Goal: Task Accomplishment & Management: Complete application form

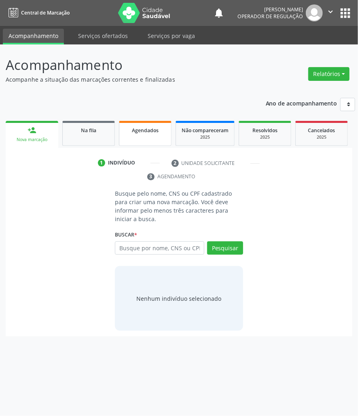
click at [146, 140] on link "Agendados" at bounding box center [145, 133] width 53 height 25
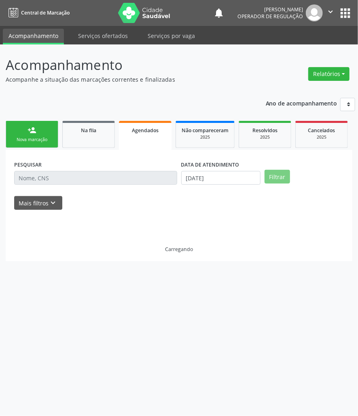
click at [81, 182] on div "PESQUISAR DATA DE ATENDIMENTO [DATE] Filtrar UNIDADE DE REFERÊNCIA [GEOGRAPHIC_…" at bounding box center [179, 205] width 347 height 111
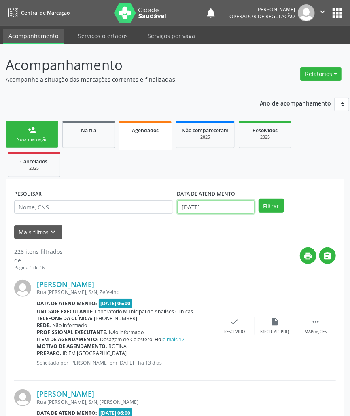
drag, startPoint x: 231, startPoint y: 207, endPoint x: 214, endPoint y: 248, distance: 44.3
click at [231, 208] on input "[DATE]" at bounding box center [215, 207] width 77 height 14
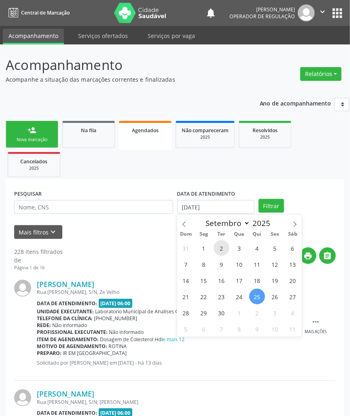
click at [215, 253] on span "2" at bounding box center [222, 248] width 16 height 16
type input "[DATE]"
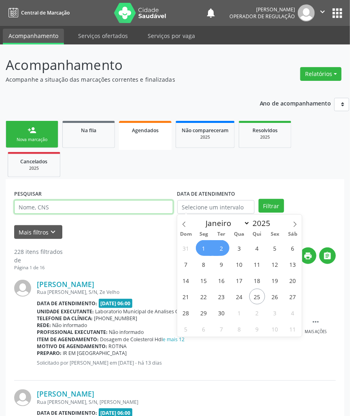
click at [85, 206] on input "text" at bounding box center [93, 207] width 159 height 14
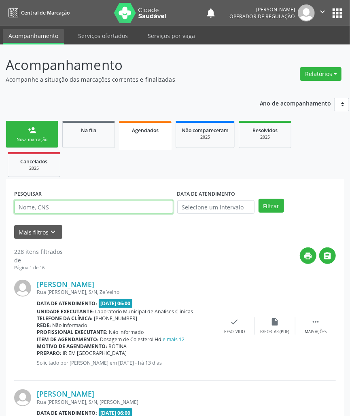
paste input "TACIANA NUNES DE [GEOGRAPHIC_DATA]"
type input "TACIANA NUNES DE [GEOGRAPHIC_DATA]"
click at [259, 199] on button "Filtrar" at bounding box center [271, 206] width 25 height 14
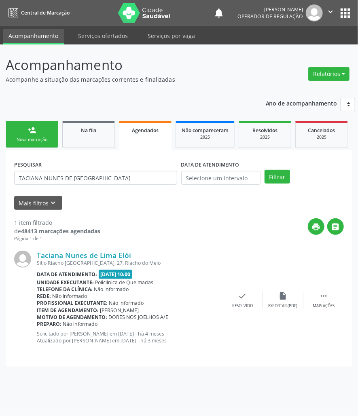
click at [120, 217] on div "1 item filtrado de 48413 marcações agendadas Página 1 de 1 print  Taciana Nune…" at bounding box center [179, 284] width 330 height 148
click at [26, 142] on div "Nova marcação" at bounding box center [32, 140] width 40 height 6
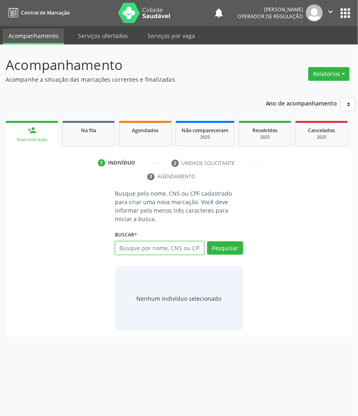
click at [148, 242] on input "text" at bounding box center [159, 249] width 89 height 14
type input "09968370436"
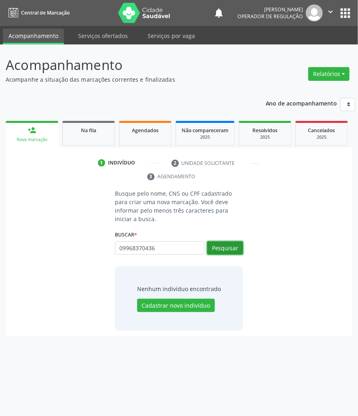
click at [240, 242] on button "Pesquisar" at bounding box center [225, 249] width 36 height 14
click at [118, 244] on input "09968370436" at bounding box center [118, 252] width 0 height 16
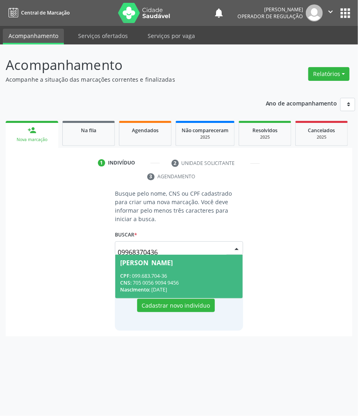
click at [147, 273] on div "CPF: 099.683.704-36" at bounding box center [179, 276] width 118 height 7
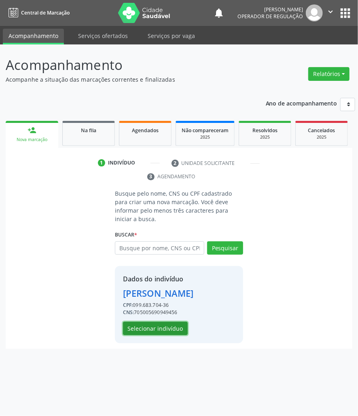
click at [168, 336] on button "Selecionar indivíduo" at bounding box center [155, 329] width 65 height 14
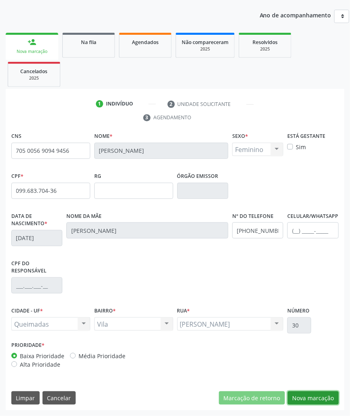
drag, startPoint x: 309, startPoint y: 397, endPoint x: 101, endPoint y: 301, distance: 229.4
click at [308, 397] on button "Nova marcação" at bounding box center [313, 399] width 51 height 14
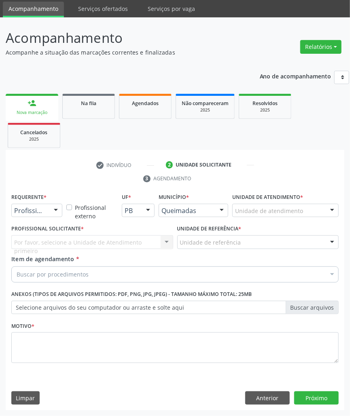
drag, startPoint x: 34, startPoint y: 208, endPoint x: 34, endPoint y: 213, distance: 5.3
click at [31, 242] on span "Paciente" at bounding box center [30, 241] width 26 height 9
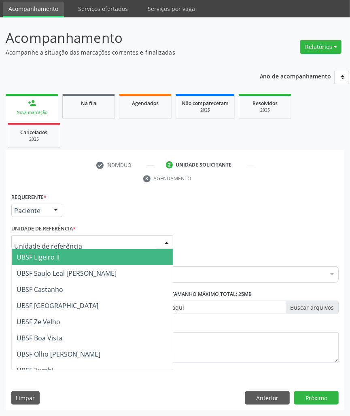
click at [39, 237] on div at bounding box center [92, 242] width 162 height 14
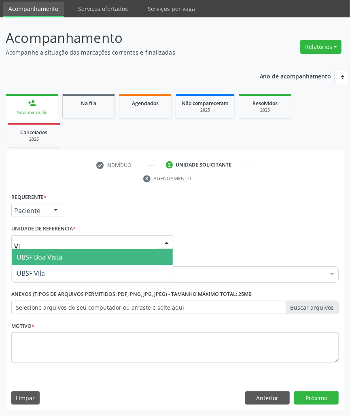
type input "VIL"
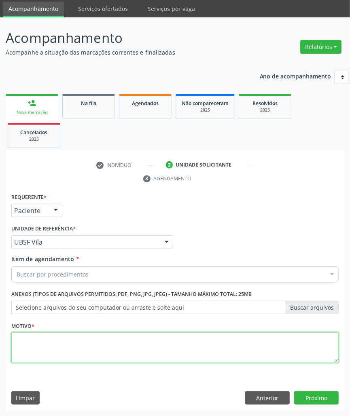
paste textarea "1ª CONSULTA (08/2025) ROTINA"
click at [52, 346] on textarea at bounding box center [174, 348] width 327 height 31
type textarea "1ª CONSULTA (08/2025) ROTINA"
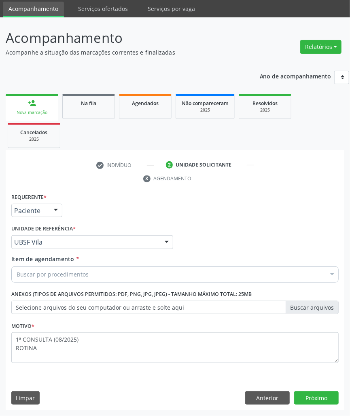
paste input "OFTALMOLOGISTA"
type input "OFTALMOLOGISTA"
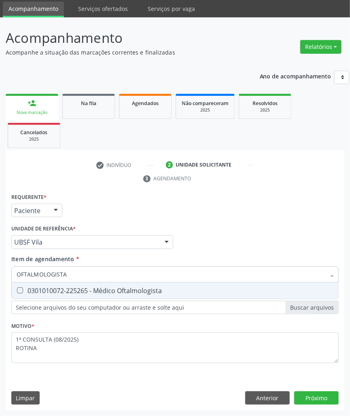
click at [79, 295] on span "0301010072-225265 - Médico Oftalmologista" at bounding box center [175, 291] width 327 height 16
checkbox Oftalmologista "true"
click at [316, 398] on div "Requerente * Paciente Profissional de Saúde Paciente Nenhum resultado encontrad…" at bounding box center [175, 301] width 339 height 220
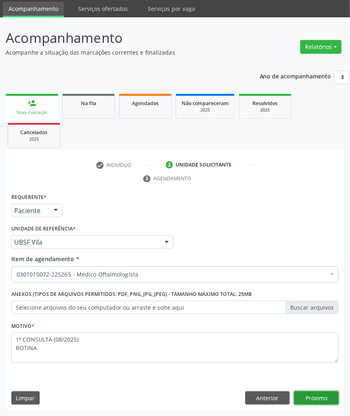
click at [301, 398] on button "Próximo" at bounding box center [316, 399] width 45 height 14
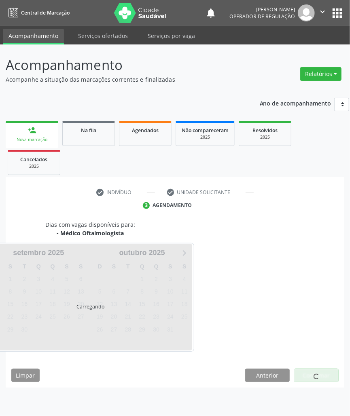
scroll to position [0, 0]
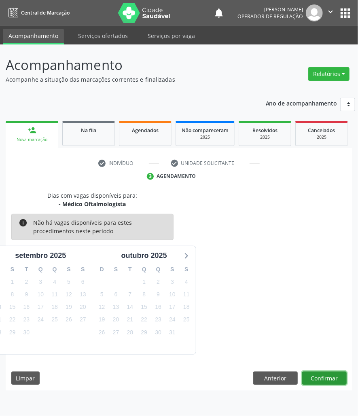
click at [331, 379] on button "Confirmar" at bounding box center [324, 379] width 45 height 14
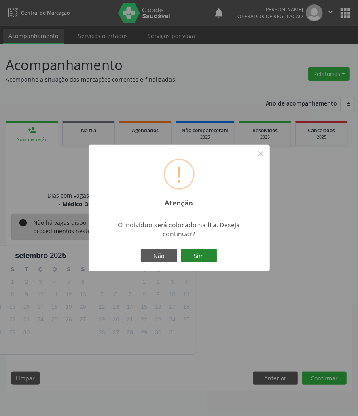
click at [206, 250] on button "Sim" at bounding box center [199, 256] width 36 height 14
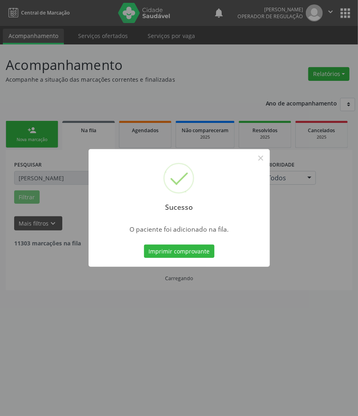
drag, startPoint x: 19, startPoint y: 238, endPoint x: 15, endPoint y: 223, distance: 15.8
click at [17, 240] on div "Sucesso × O paciente foi adicionado na fila. Imprimir comprovante Cancel" at bounding box center [179, 208] width 358 height 416
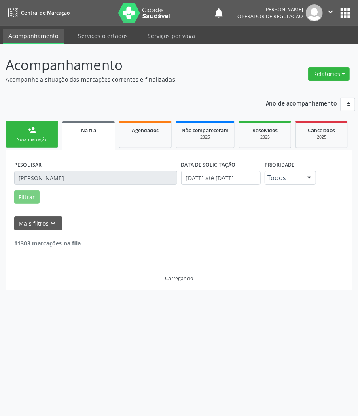
click at [25, 138] on div "Nova marcação" at bounding box center [32, 140] width 40 height 6
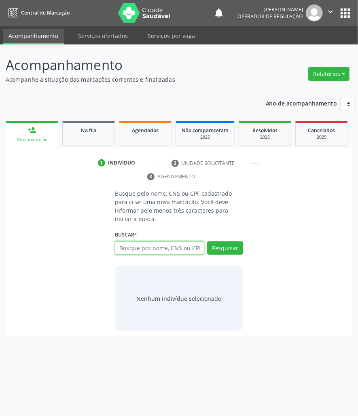
click at [122, 242] on input "text" at bounding box center [159, 249] width 89 height 14
type input "15184970479"
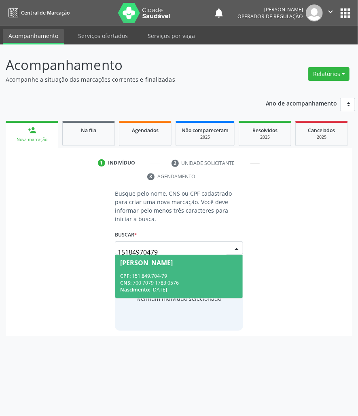
drag, startPoint x: 167, startPoint y: 243, endPoint x: 164, endPoint y: 246, distance: 4.3
click at [167, 244] on input "15184970479" at bounding box center [172, 252] width 109 height 16
click at [162, 260] on div "[PERSON_NAME]" at bounding box center [146, 263] width 53 height 6
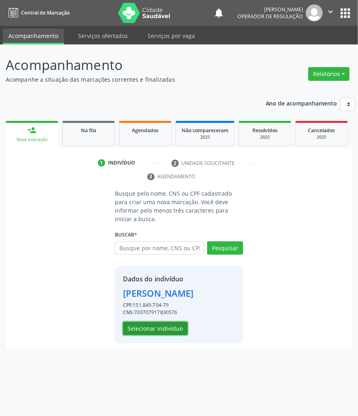
click at [152, 335] on button "Selecionar indivíduo" at bounding box center [155, 329] width 65 height 14
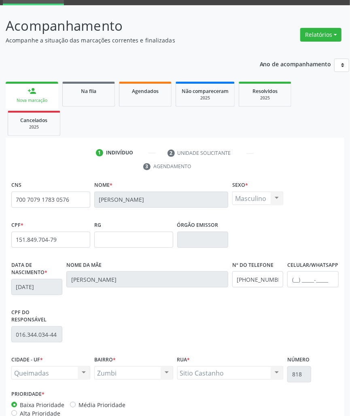
scroll to position [89, 0]
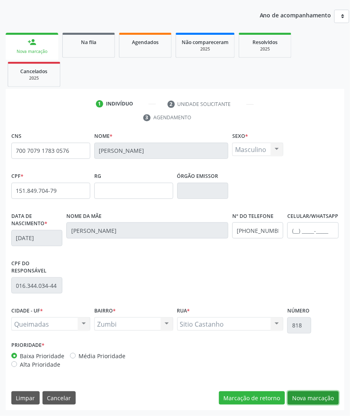
click at [302, 392] on button "Nova marcação" at bounding box center [313, 399] width 51 height 14
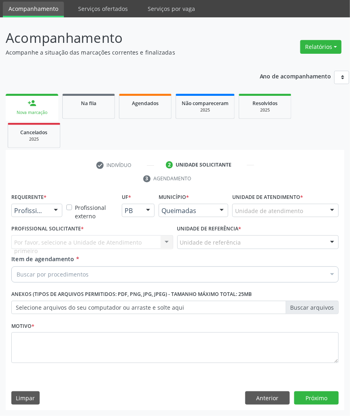
scroll to position [28, 0]
drag, startPoint x: 43, startPoint y: 246, endPoint x: 70, endPoint y: 237, distance: 28.8
click at [44, 246] on span "Paciente" at bounding box center [51, 241] width 79 height 16
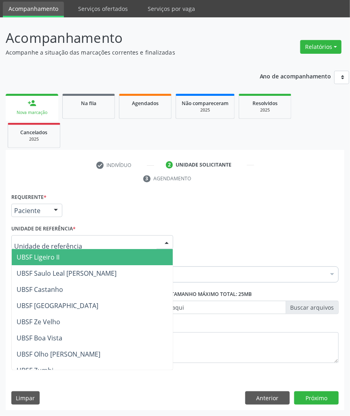
click at [70, 237] on div at bounding box center [92, 242] width 162 height 14
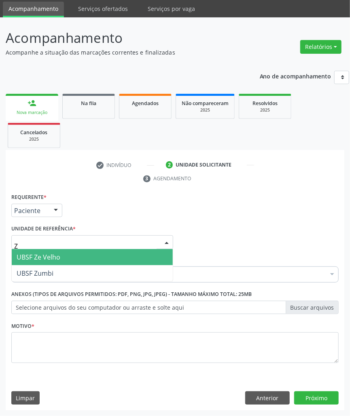
type input "ZU"
click at [74, 259] on span "UBSF Zumbi" at bounding box center [92, 257] width 161 height 16
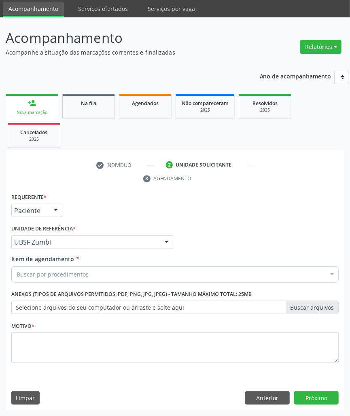
paste input "OFTALMOLOGISTA"
type input "OFTALMOLOGISTA"
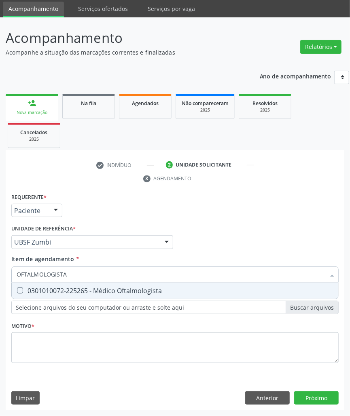
drag, startPoint x: 67, startPoint y: 287, endPoint x: 6, endPoint y: 285, distance: 61.5
click at [66, 288] on div "0301010072-225265 - Médico Oftalmologista" at bounding box center [175, 291] width 317 height 6
checkbox Oftalmologista "true"
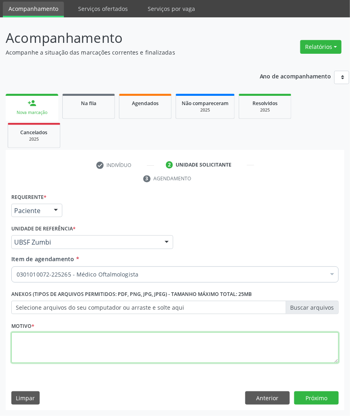
click at [64, 341] on textarea at bounding box center [174, 348] width 327 height 31
paste textarea "1ª CONSULTA (08/2025) ROTINA"
type textarea "1ª CONSULTA (08/2025) ROTINA"
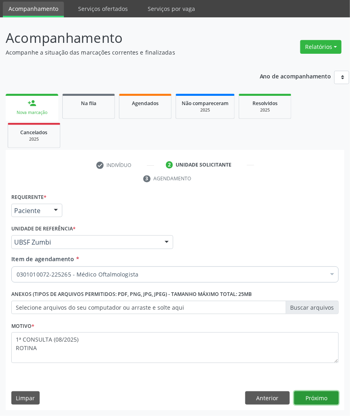
drag, startPoint x: 310, startPoint y: 397, endPoint x: 285, endPoint y: 384, distance: 28.1
click at [308, 397] on button "Próximo" at bounding box center [316, 399] width 45 height 14
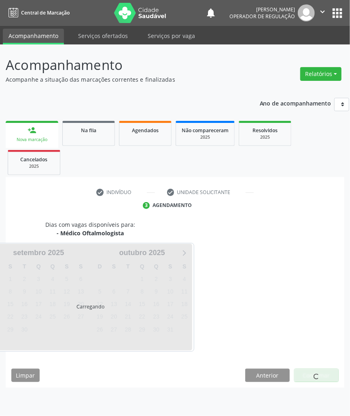
scroll to position [0, 0]
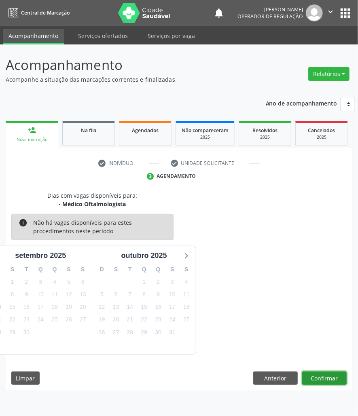
click at [329, 373] on button "Confirmar" at bounding box center [324, 379] width 45 height 14
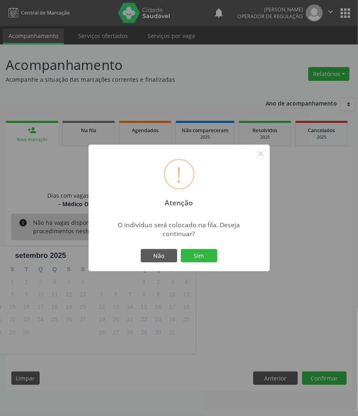
click at [181, 249] on button "Sim" at bounding box center [199, 256] width 36 height 14
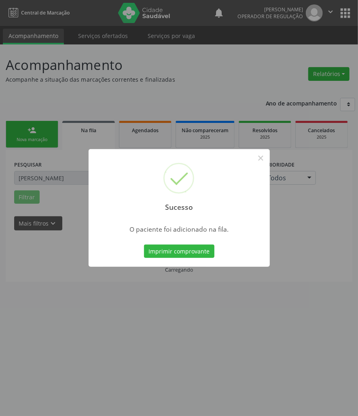
drag, startPoint x: 120, startPoint y: 303, endPoint x: 81, endPoint y: 289, distance: 41.0
click at [120, 303] on div "Sucesso × O paciente foi adicionado na fila. Imprimir comprovante Cancel" at bounding box center [179, 208] width 358 height 416
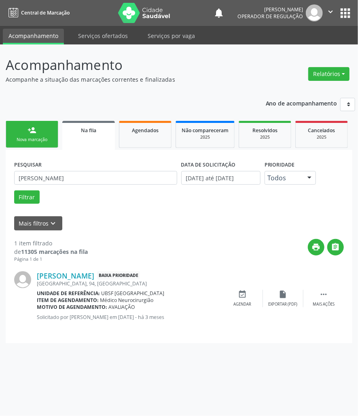
click at [28, 129] on div "person_add" at bounding box center [32, 130] width 9 height 9
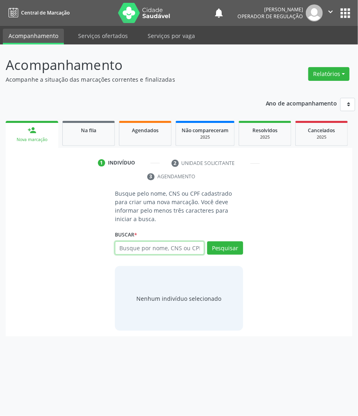
click at [155, 242] on input "text" at bounding box center [159, 249] width 89 height 14
type input "04872825403"
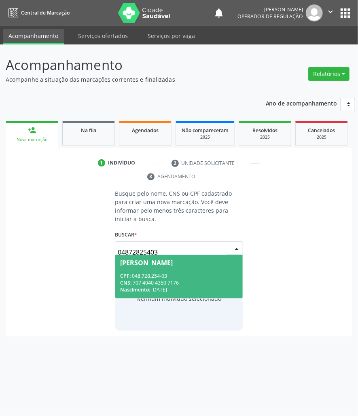
click at [158, 260] on div "[PERSON_NAME]" at bounding box center [146, 263] width 53 height 6
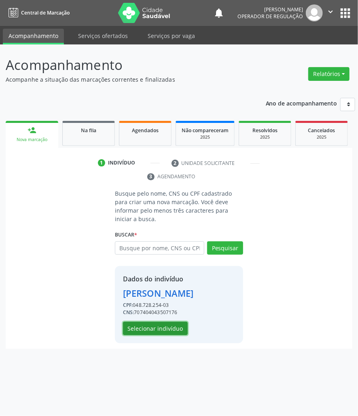
click at [151, 336] on button "Selecionar indivíduo" at bounding box center [155, 329] width 65 height 14
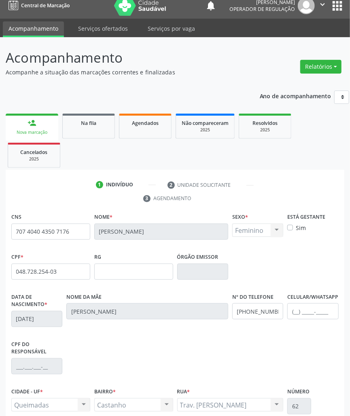
scroll to position [89, 0]
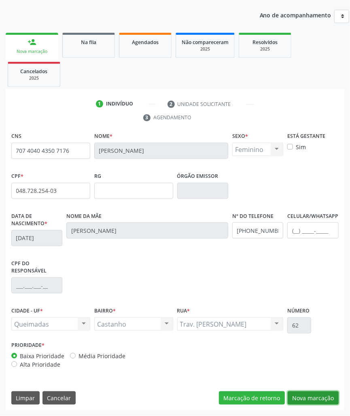
click at [318, 392] on button "Nova marcação" at bounding box center [313, 399] width 51 height 14
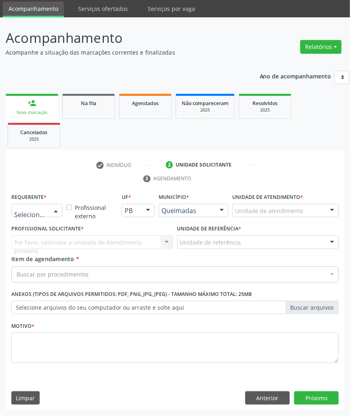
click at [50, 206] on div at bounding box center [56, 211] width 12 height 14
click at [46, 231] on span "Profissional de Saúde" at bounding box center [51, 225] width 79 height 16
drag, startPoint x: 42, startPoint y: 211, endPoint x: 40, endPoint y: 237, distance: 25.9
drag, startPoint x: 40, startPoint y: 238, endPoint x: 57, endPoint y: 242, distance: 17.5
click at [40, 238] on span "Paciente" at bounding box center [30, 241] width 26 height 9
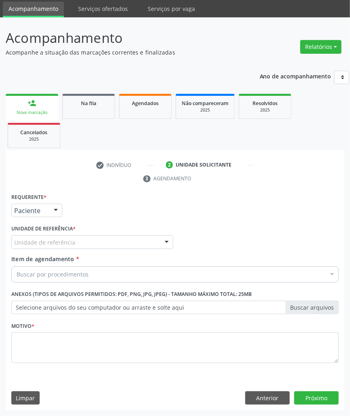
click at [61, 242] on div "Requerente * Paciente Profissional de Saúde Paciente Nenhum resultado encontrad…" at bounding box center [174, 282] width 327 height 183
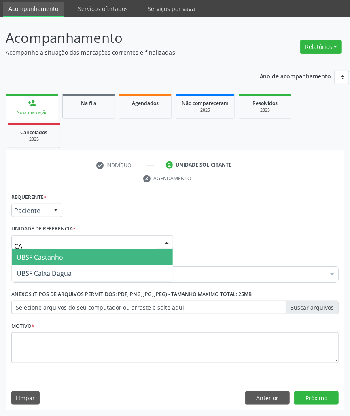
type input "CAS"
click at [56, 253] on span "UBSF Castanho" at bounding box center [40, 257] width 47 height 9
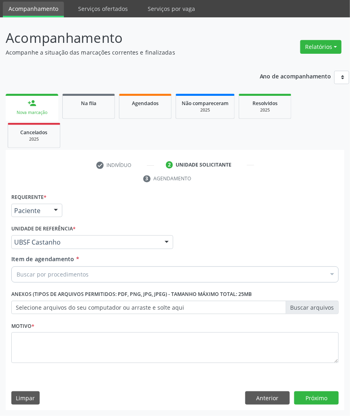
drag, startPoint x: 54, startPoint y: 329, endPoint x: 52, endPoint y: 345, distance: 16.7
click at [54, 329] on div "Motivo *" at bounding box center [174, 341] width 327 height 43
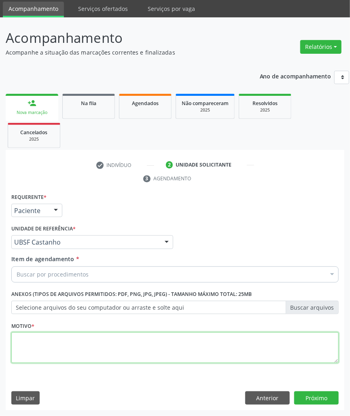
click at [52, 345] on textarea at bounding box center [174, 348] width 327 height 31
paste textarea "1ª CONSULTA (08/2025) ROTINA"
type textarea "1ª CONSULTA (08/2025) ROTINA"
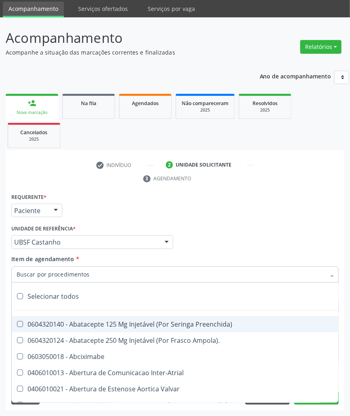
paste input "OFTALMOLOGISTA"
type input "OFTALMOLOGISTA"
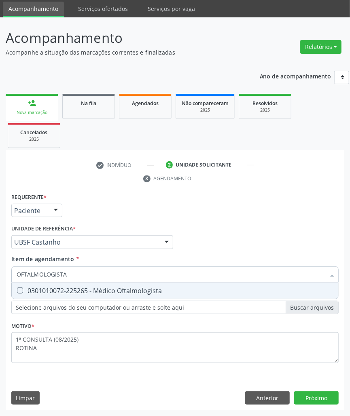
click at [50, 290] on div "0301010072-225265 - Médico Oftalmologista" at bounding box center [175, 291] width 317 height 6
checkbox Oftalmologista "true"
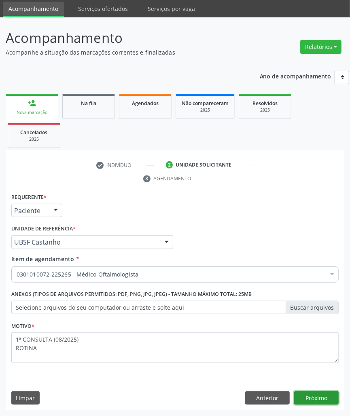
click at [319, 398] on button "Próximo" at bounding box center [316, 399] width 45 height 14
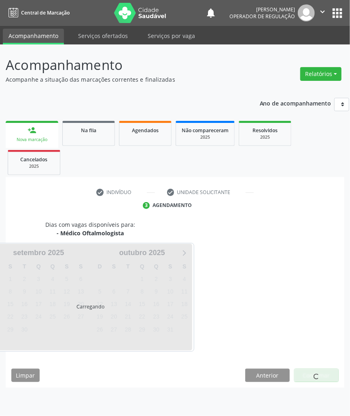
scroll to position [0, 0]
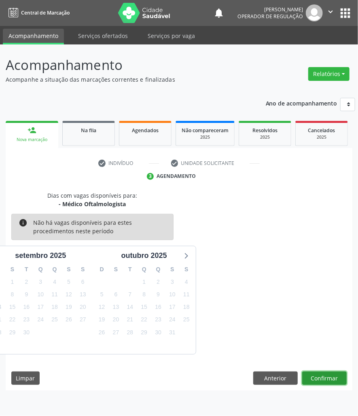
click at [326, 383] on button "Confirmar" at bounding box center [324, 379] width 45 height 14
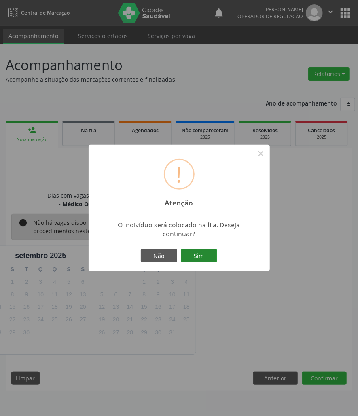
click at [196, 250] on button "Sim" at bounding box center [199, 256] width 36 height 14
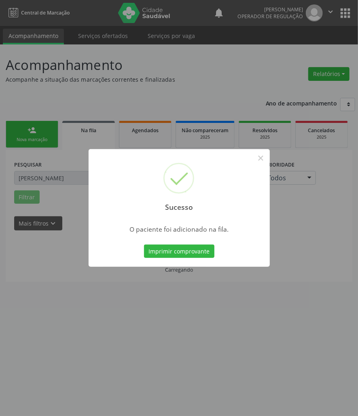
click at [128, 350] on div "Sucesso × O paciente foi adicionado na fila. Imprimir comprovante Cancel" at bounding box center [179, 208] width 358 height 416
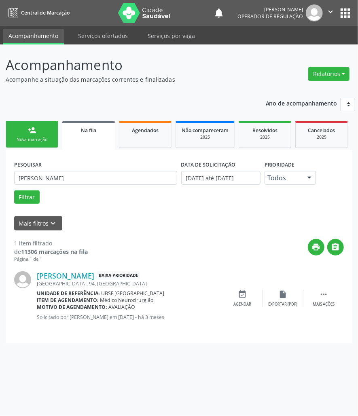
click at [43, 138] on div "Nova marcação" at bounding box center [32, 140] width 40 height 6
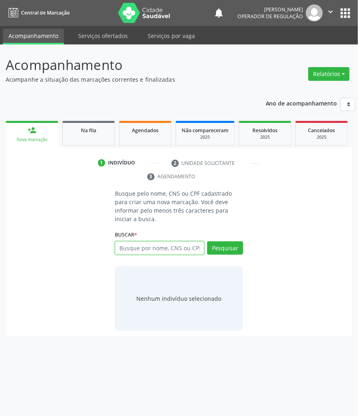
click at [171, 242] on input "text" at bounding box center [159, 249] width 89 height 14
type input "03084717419"
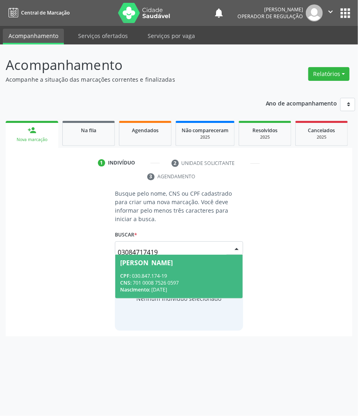
click at [153, 260] on div "[PERSON_NAME]" at bounding box center [146, 263] width 53 height 6
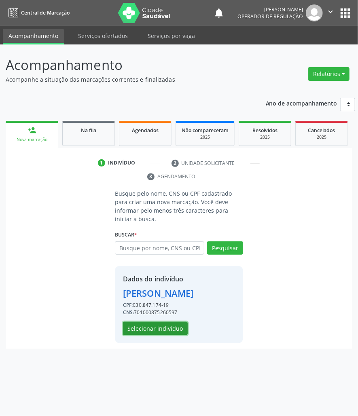
drag, startPoint x: 165, startPoint y: 335, endPoint x: 0, endPoint y: 294, distance: 170.3
click at [160, 333] on button "Selecionar indivíduo" at bounding box center [155, 329] width 65 height 14
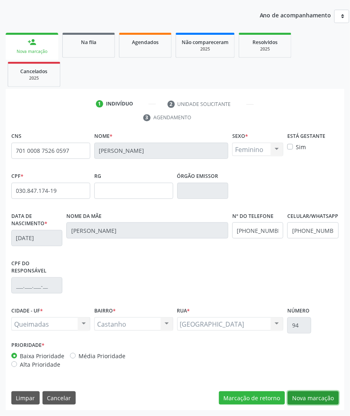
drag, startPoint x: 302, startPoint y: 398, endPoint x: 20, endPoint y: 337, distance: 288.5
click at [293, 397] on button "Nova marcação" at bounding box center [313, 399] width 51 height 14
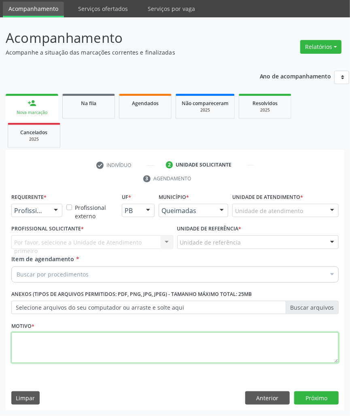
drag, startPoint x: 148, startPoint y: 354, endPoint x: 117, endPoint y: 312, distance: 52.4
click at [148, 353] on textarea at bounding box center [174, 348] width 327 height 31
paste textarea "1ª CONSULTA (08/2025) ROTINA"
type textarea "1ª CONSULTA (08/2025) ROTINA"
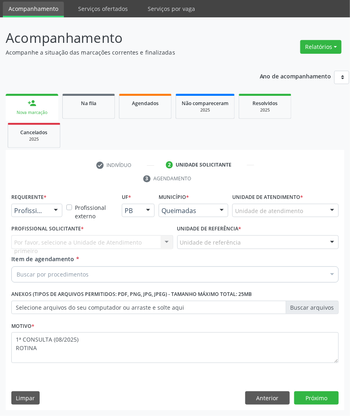
click at [51, 280] on div "Buscar por procedimentos" at bounding box center [174, 275] width 327 height 16
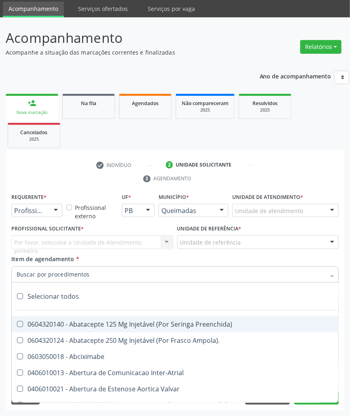
paste input "OFTALMOLOGISTA"
type input "OFTALMOLOGISTA"
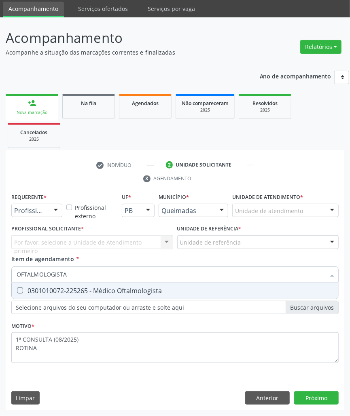
click at [49, 296] on span "0301010072-225265 - Médico Oftalmologista" at bounding box center [175, 291] width 327 height 16
checkbox Oftalmologista "true"
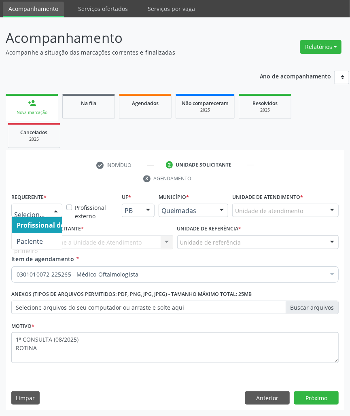
drag, startPoint x: 42, startPoint y: 208, endPoint x: 39, endPoint y: 240, distance: 32.1
click at [40, 240] on span "Paciente" at bounding box center [30, 241] width 26 height 9
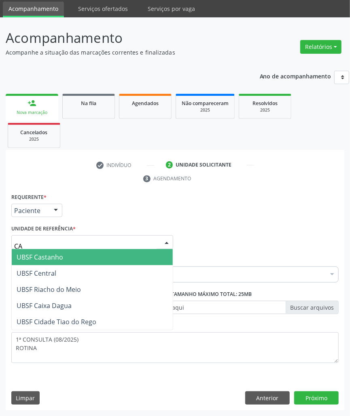
type input "CAS"
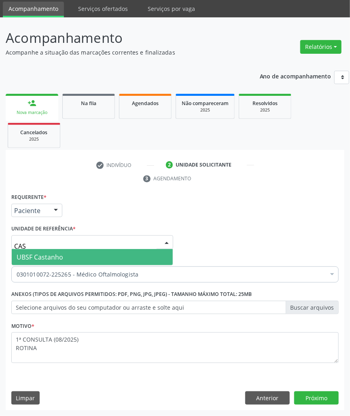
click at [59, 253] on span "UBSF Castanho" at bounding box center [40, 257] width 47 height 9
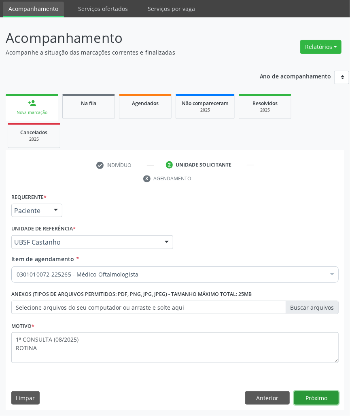
click at [304, 395] on button "Próximo" at bounding box center [316, 399] width 45 height 14
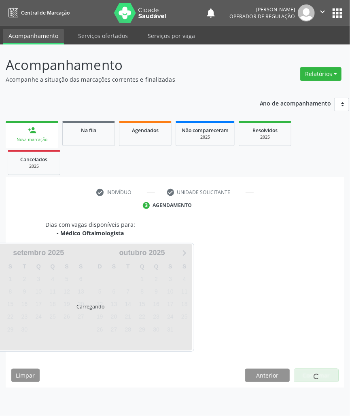
scroll to position [0, 0]
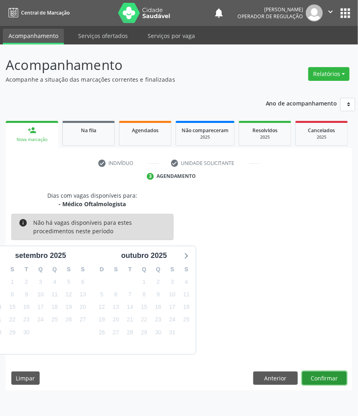
click at [332, 384] on button "Confirmar" at bounding box center [324, 379] width 45 height 14
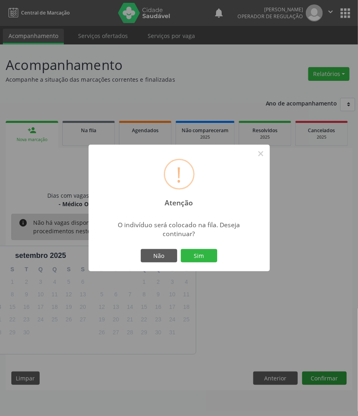
click at [181, 249] on button "Sim" at bounding box center [199, 256] width 36 height 14
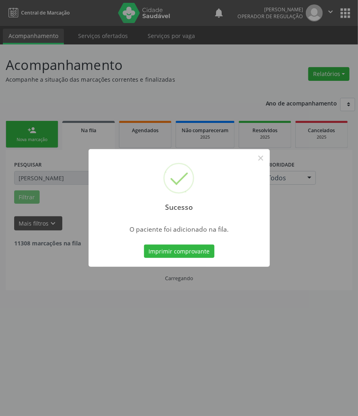
click at [156, 344] on div "Sucesso × O paciente foi adicionado na fila. Imprimir comprovante Cancel" at bounding box center [179, 208] width 358 height 416
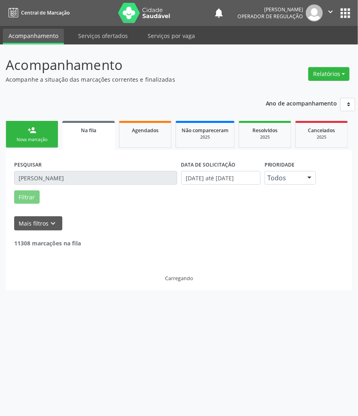
click at [32, 148] on ul "person_add Nova marcação Na fila Agendados Não compareceram 2025 Resolvidos 202…" at bounding box center [179, 134] width 347 height 31
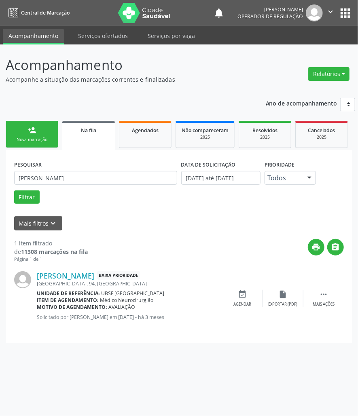
click at [39, 125] on link "person_add Nova marcação" at bounding box center [32, 134] width 53 height 27
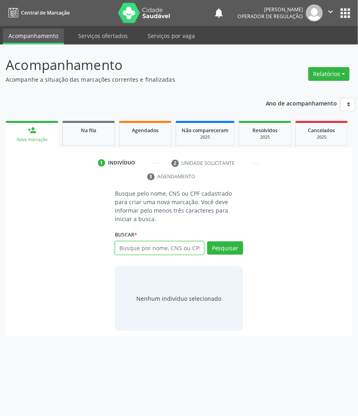
click at [145, 242] on input "text" at bounding box center [159, 249] width 89 height 14
type input "39568393404"
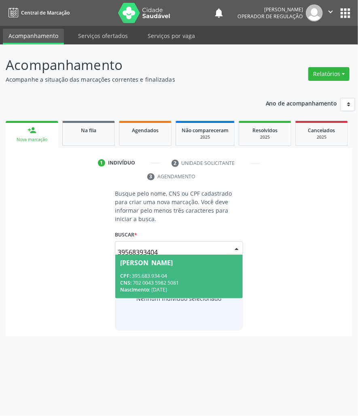
click at [136, 260] on div "[PERSON_NAME]" at bounding box center [146, 263] width 53 height 6
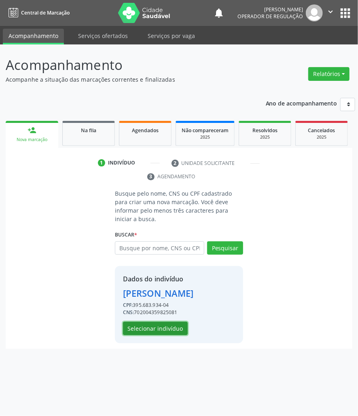
click at [150, 325] on button "Selecionar indivíduo" at bounding box center [155, 329] width 65 height 14
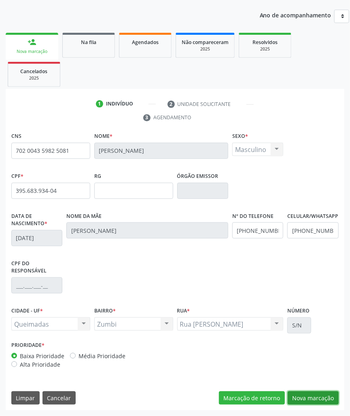
click at [324, 397] on button "Nova marcação" at bounding box center [313, 399] width 51 height 14
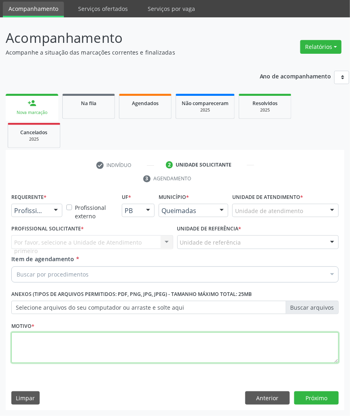
click at [177, 348] on textarea at bounding box center [174, 348] width 327 height 31
paste textarea "OFTALMOLOGISTA"
type textarea "OFTALMOLOGISTA"
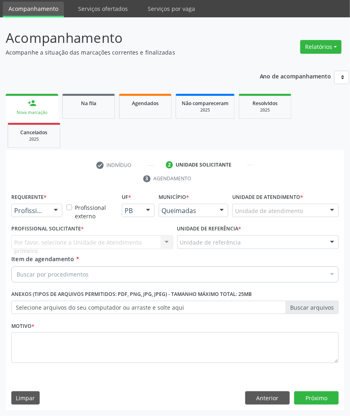
click at [131, 272] on div "Buscar por procedimentos" at bounding box center [174, 275] width 327 height 16
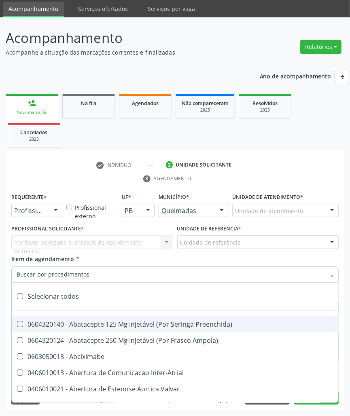
paste input "OFTALMOLOGISTA"
type input "OFTALMOLOGISTA"
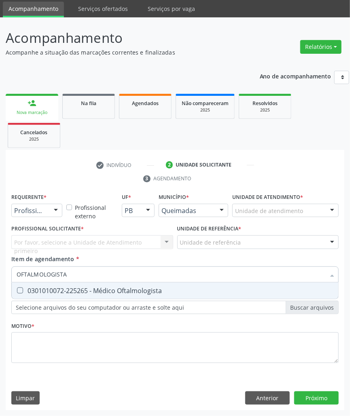
drag, startPoint x: 120, startPoint y: 293, endPoint x: 92, endPoint y: 285, distance: 28.8
click at [119, 293] on div "0301010072-225265 - Médico Oftalmologista" at bounding box center [175, 291] width 317 height 6
checkbox Oftalmologista "true"
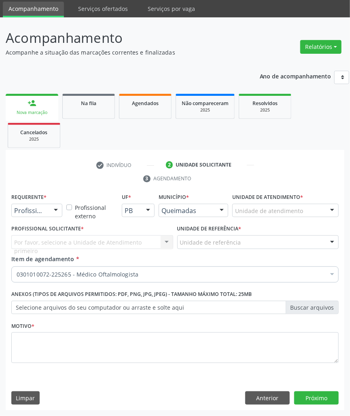
drag, startPoint x: 72, startPoint y: 368, endPoint x: 71, endPoint y: 363, distance: 5.3
click at [72, 368] on fieldset "Motivo *" at bounding box center [174, 344] width 327 height 49
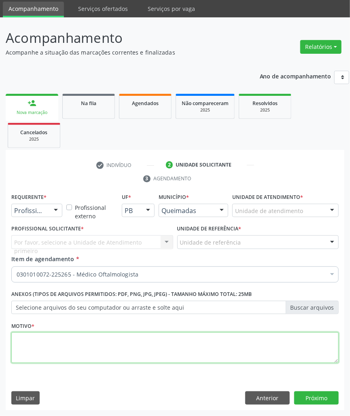
click at [72, 347] on textarea at bounding box center [174, 348] width 327 height 31
paste textarea "1ª CONSULTA (08/2025) ROTINA"
type textarea "1ª CONSULTA (08/2025) ROTINA"
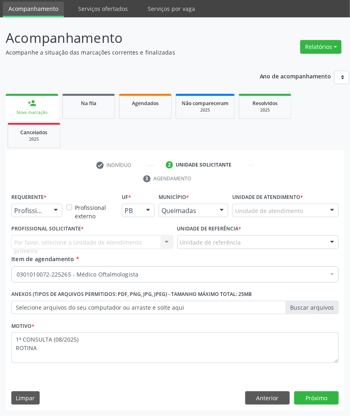
drag, startPoint x: 43, startPoint y: 210, endPoint x: 40, endPoint y: 233, distance: 22.8
click at [40, 237] on span "Paciente" at bounding box center [30, 241] width 26 height 9
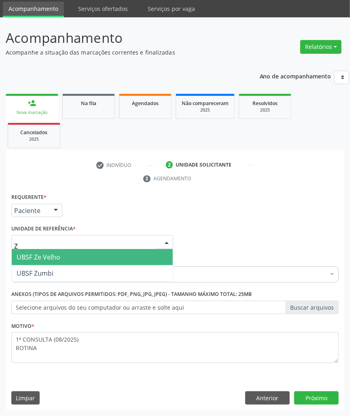
type input "ZU"
click at [54, 257] on span "UBSF Zumbi" at bounding box center [92, 257] width 161 height 16
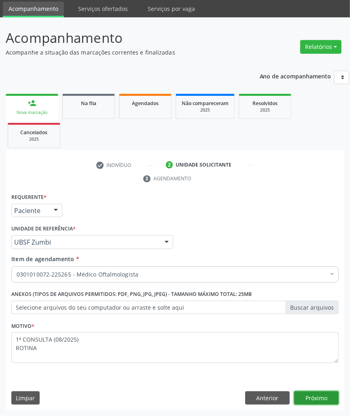
click at [327, 399] on button "Próximo" at bounding box center [316, 399] width 45 height 14
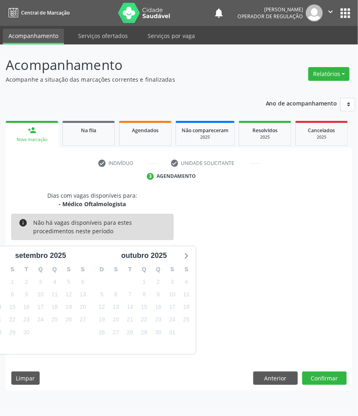
click at [180, 339] on div "1" at bounding box center [186, 333] width 14 height 13
click at [176, 335] on span "31" at bounding box center [172, 332] width 11 height 11
drag, startPoint x: 298, startPoint y: 369, endPoint x: 306, endPoint y: 374, distance: 9.1
click at [300, 371] on div "Dias com vagas disponíveis para: - Médico Oftalmologista info Não há vagas disp…" at bounding box center [179, 291] width 347 height 200
click at [314, 379] on button "Confirmar" at bounding box center [324, 379] width 45 height 14
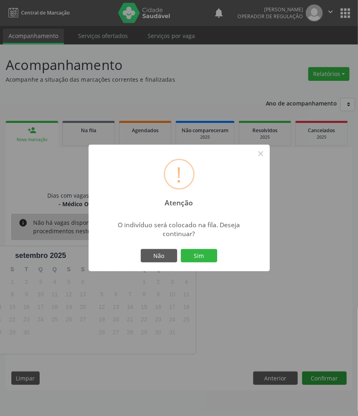
click at [181, 249] on button "Sim" at bounding box center [199, 256] width 36 height 14
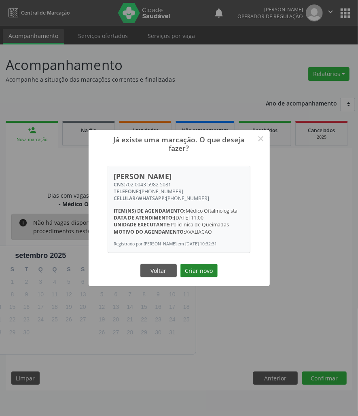
click at [211, 271] on button "Criar novo" at bounding box center [198, 271] width 37 height 14
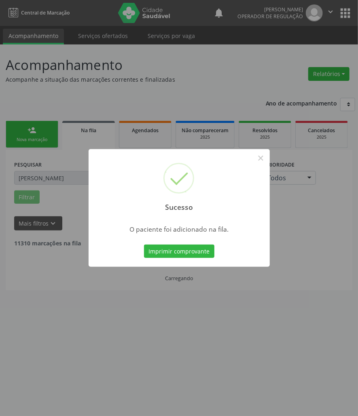
drag, startPoint x: 175, startPoint y: 293, endPoint x: 91, endPoint y: 169, distance: 149.8
click at [174, 293] on div "Sucesso × O paciente foi adicionado na fila. Imprimir comprovante Cancel" at bounding box center [179, 208] width 358 height 416
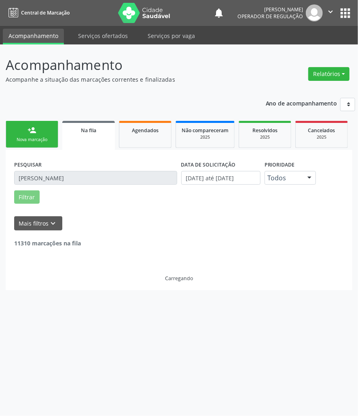
click at [31, 126] on div "person_add" at bounding box center [32, 130] width 9 height 9
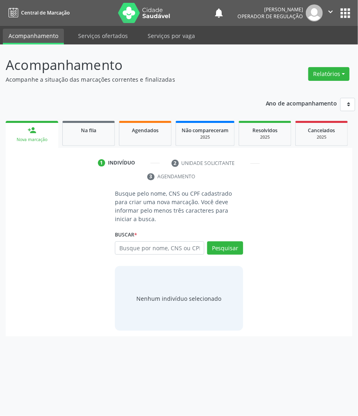
click at [115, 136] on ul "person_add Nova marcação Na fila Agendados Não compareceram 2025 Resolvidos 202…" at bounding box center [179, 133] width 347 height 29
click at [104, 136] on link "Na fila" at bounding box center [88, 133] width 53 height 25
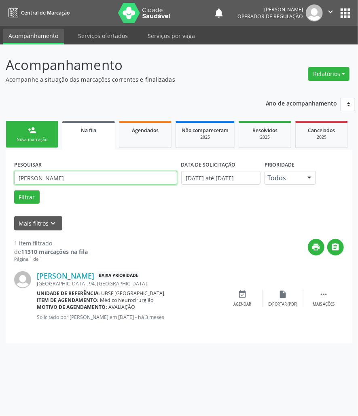
click at [53, 179] on input "[PERSON_NAME]" at bounding box center [95, 178] width 163 height 14
click at [52, 179] on input "[PERSON_NAME]" at bounding box center [95, 178] width 163 height 14
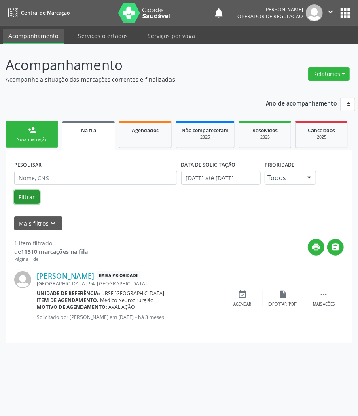
click at [28, 199] on button "Filtrar" at bounding box center [26, 198] width 25 height 14
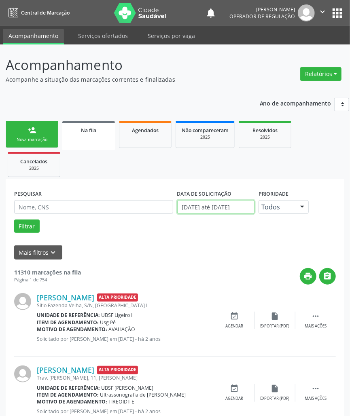
click at [210, 205] on input "[DATE] até [DATE]" at bounding box center [215, 207] width 77 height 14
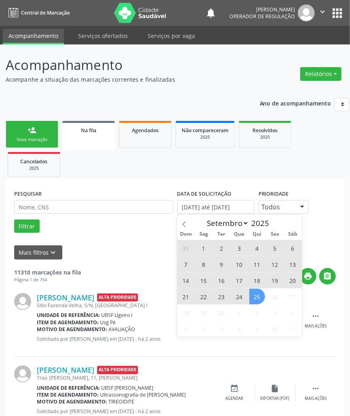
click at [254, 295] on span "25" at bounding box center [257, 297] width 16 height 16
type input "[DATE]"
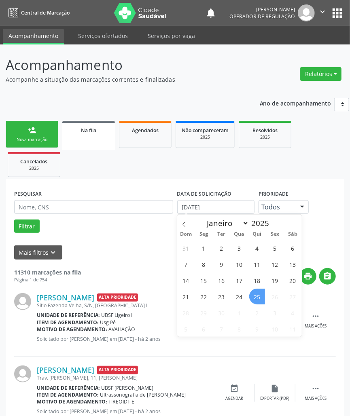
click at [254, 295] on span "25" at bounding box center [257, 297] width 16 height 16
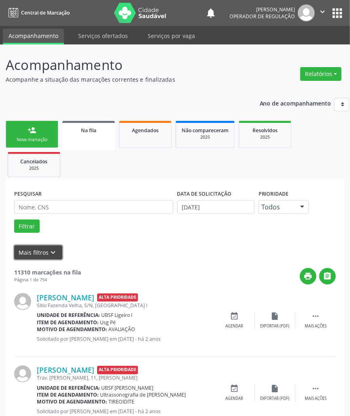
click at [35, 254] on button "Mais filtros keyboard_arrow_down" at bounding box center [38, 253] width 48 height 14
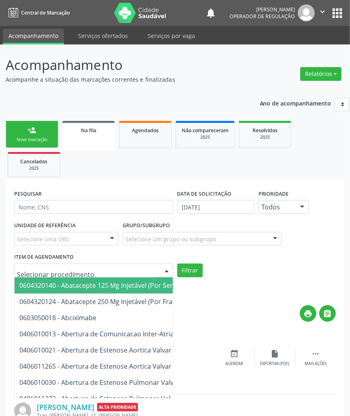
paste input "1ª CONSULTA (08/2025) ROTINA"
type input "1ª CONSULTA (08/2025) ROTINA"
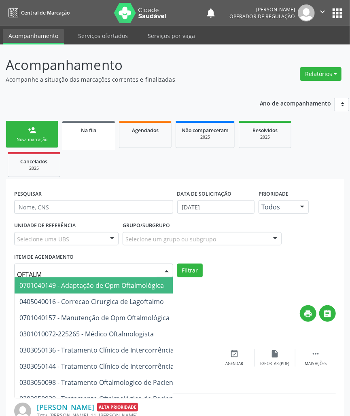
type input "OFTALMO"
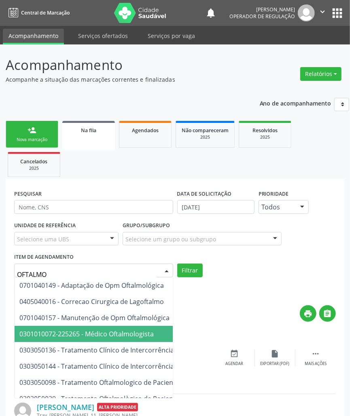
click at [99, 337] on span "0301010072-225265 - Médico Oftalmologista" at bounding box center [86, 334] width 134 height 9
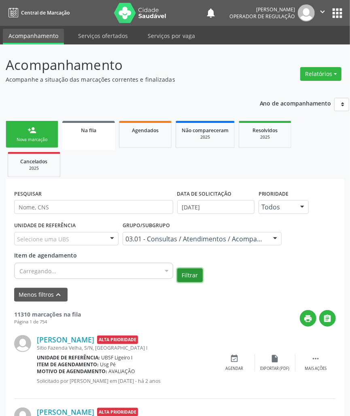
click at [188, 272] on button "Filtrar" at bounding box center [189, 276] width 25 height 14
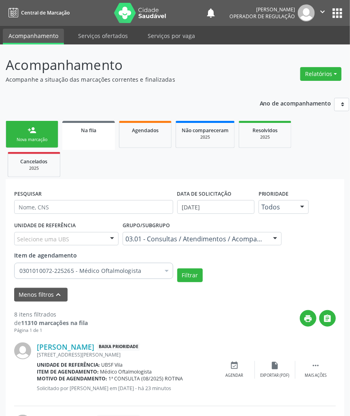
click at [35, 131] on div "person_add" at bounding box center [32, 130] width 9 height 9
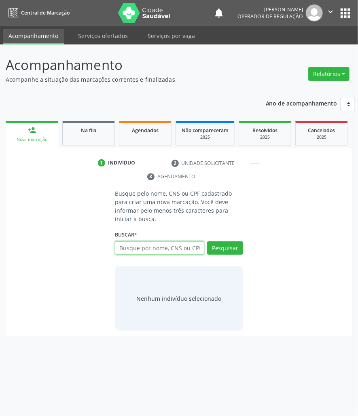
click at [185, 244] on input "text" at bounding box center [159, 249] width 89 height 14
type input "80499325753"
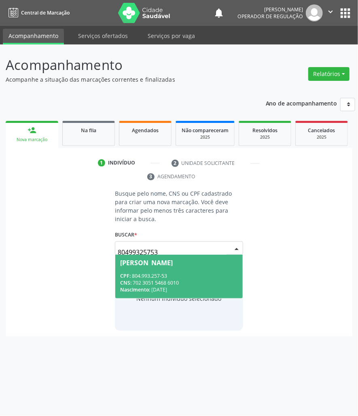
click at [174, 273] on div "CPF: 804.993.257-53" at bounding box center [179, 276] width 118 height 7
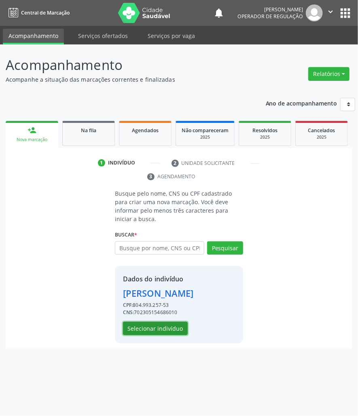
click at [172, 334] on button "Selecionar indivíduo" at bounding box center [155, 329] width 65 height 14
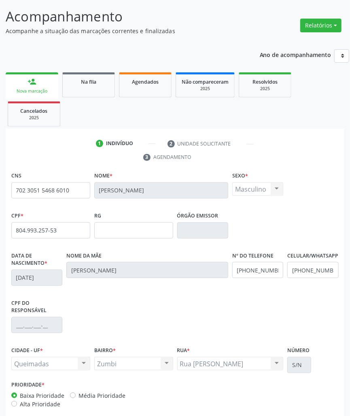
scroll to position [89, 0]
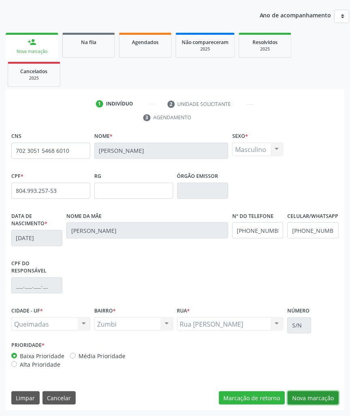
click at [303, 401] on button "Nova marcação" at bounding box center [313, 399] width 51 height 14
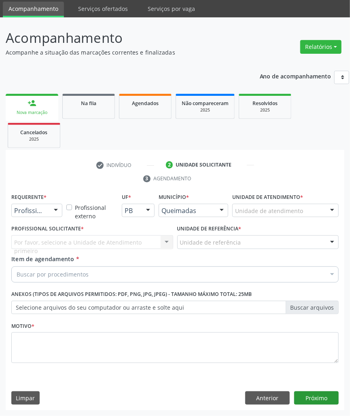
scroll to position [28, 0]
drag, startPoint x: 46, startPoint y: 211, endPoint x: 44, endPoint y: 225, distance: 13.9
click at [46, 214] on div "Profissional de Saúde" at bounding box center [36, 211] width 51 height 14
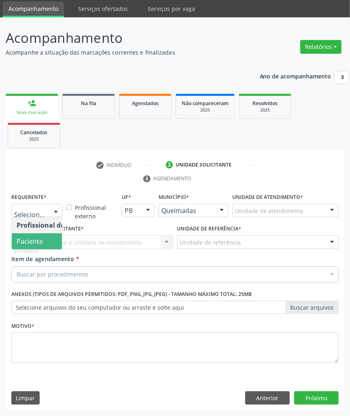
click at [32, 238] on span "Paciente" at bounding box center [30, 241] width 26 height 9
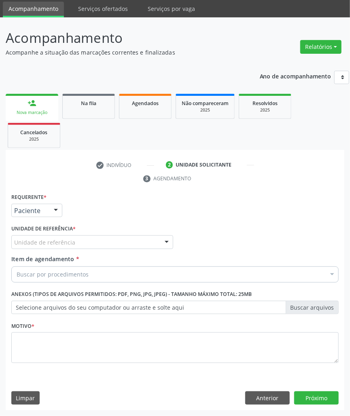
click at [59, 242] on div "Requerente * Paciente Profissional de Saúde Paciente Nenhum resultado encontrad…" at bounding box center [174, 282] width 327 height 183
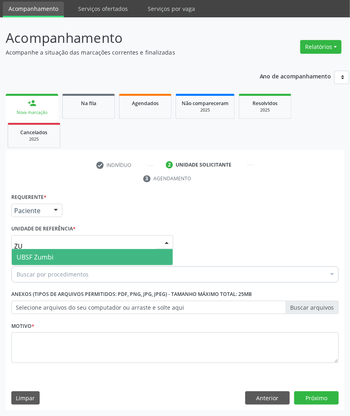
type input "ZUM"
click at [61, 254] on span "UBSF Zumbi" at bounding box center [92, 257] width 161 height 16
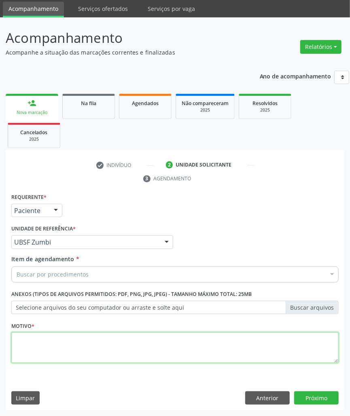
click at [56, 352] on textarea at bounding box center [174, 348] width 327 height 31
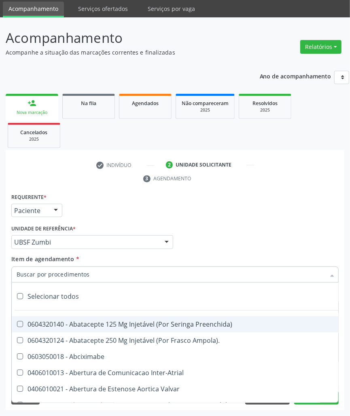
drag, startPoint x: 230, startPoint y: 236, endPoint x: 193, endPoint y: 293, distance: 68.3
click at [228, 238] on div "Profissional Solicitante Por favor, selecione a Unidade de Atendimento primeiro…" at bounding box center [174, 239] width 331 height 32
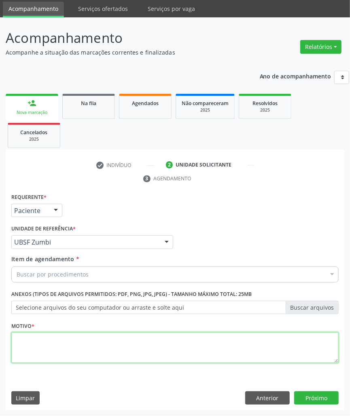
paste textarea "1ª CONSULTA (08/2025) ROTINA"
click at [175, 355] on textarea at bounding box center [174, 348] width 327 height 31
type textarea "1ª CONSULTA (08/2025) ROTINA"
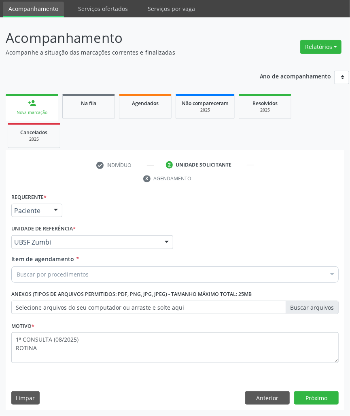
click at [70, 280] on div "Buscar por procedimentos" at bounding box center [174, 275] width 327 height 16
paste input "OFTALMOLOGISTA"
type input "OFTALMOLOGISTA"
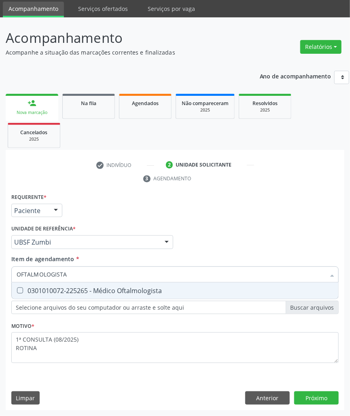
click at [68, 290] on div "0301010072-225265 - Médico Oftalmologista" at bounding box center [175, 291] width 317 height 6
checkbox Oftalmologista "true"
click at [327, 395] on div "Requerente * Paciente Profissional de Saúde Paciente Nenhum resultado encontrad…" at bounding box center [175, 301] width 339 height 220
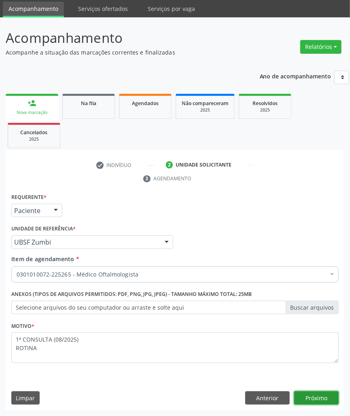
click at [317, 395] on button "Próximo" at bounding box center [316, 399] width 45 height 14
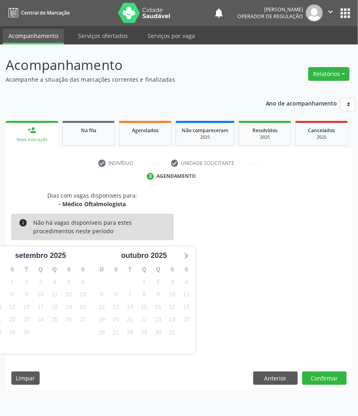
drag, startPoint x: 317, startPoint y: 388, endPoint x: 320, endPoint y: 377, distance: 11.4
click at [317, 388] on div "Dias com vagas disponíveis para: - Médico Oftalmologista info Não há vagas disp…" at bounding box center [179, 291] width 347 height 200
click at [321, 377] on button "Confirmar" at bounding box center [324, 379] width 45 height 14
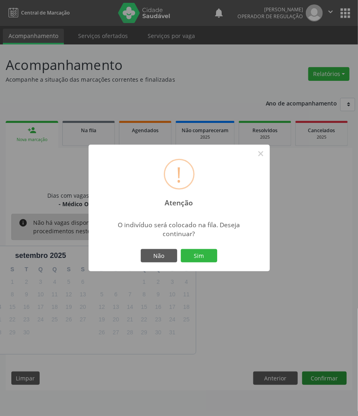
click at [181, 249] on button "Sim" at bounding box center [199, 256] width 36 height 14
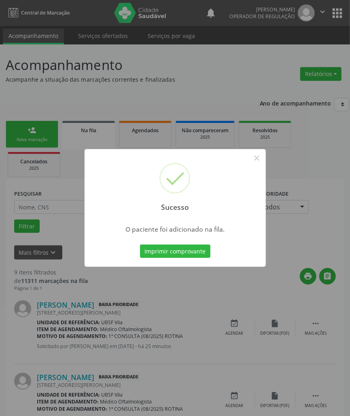
drag, startPoint x: 257, startPoint y: 345, endPoint x: 180, endPoint y: 253, distance: 119.5
click at [256, 345] on div "Sucesso × O paciente foi adicionado na fila. Imprimir comprovante Cancel" at bounding box center [175, 208] width 350 height 416
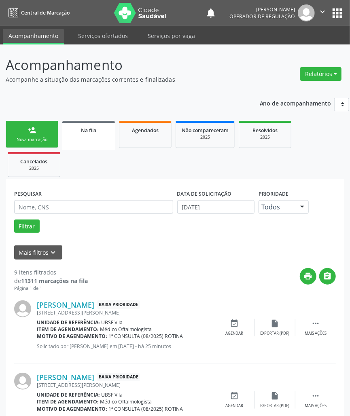
click at [33, 129] on div "person_add" at bounding box center [32, 130] width 9 height 9
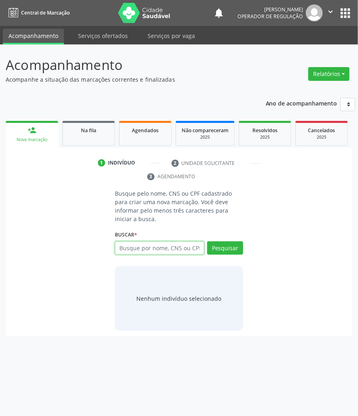
click at [202, 242] on input "text" at bounding box center [159, 249] width 89 height 14
type input "706509354318699"
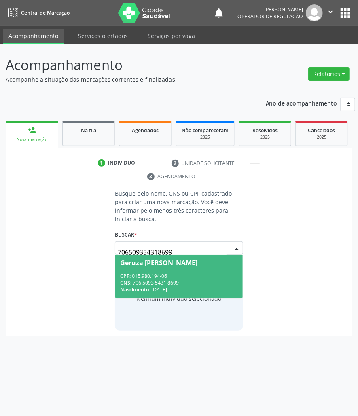
click at [155, 273] on div "CPF: 015.980.194-06" at bounding box center [179, 276] width 118 height 7
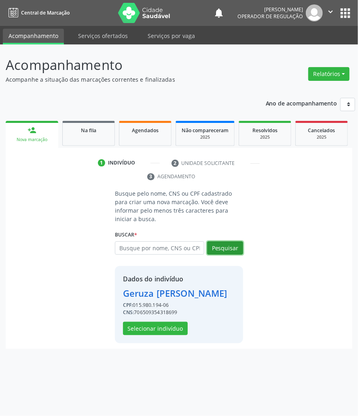
click at [233, 242] on button "Pesquisar" at bounding box center [225, 249] width 36 height 14
click at [160, 329] on div "Dados do indivíduo Geruza [PERSON_NAME] CPF: 015.980.194-06 CNS: 70650935431869…" at bounding box center [179, 304] width 128 height 77
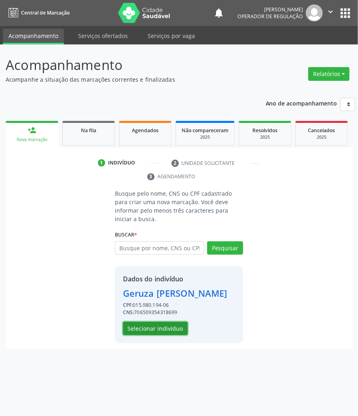
click at [155, 322] on button "Selecionar indivíduo" at bounding box center [155, 329] width 65 height 14
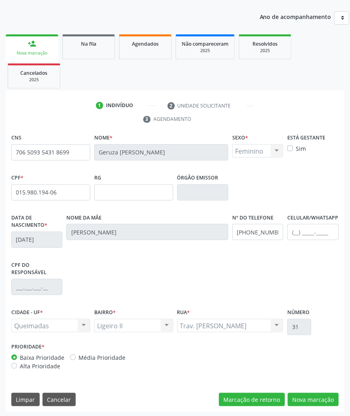
scroll to position [89, 0]
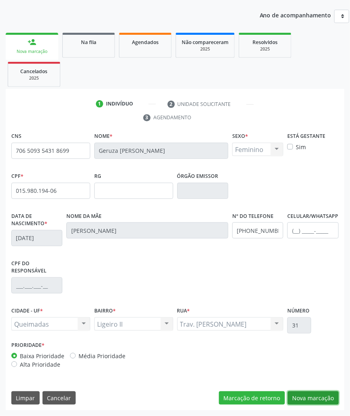
click at [292, 394] on button "Nova marcação" at bounding box center [313, 399] width 51 height 14
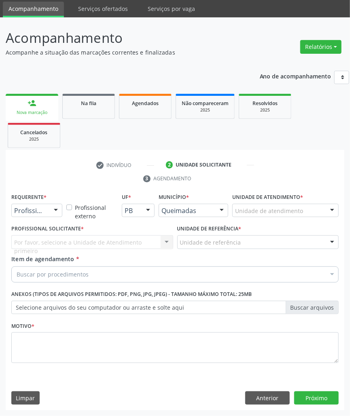
drag, startPoint x: 39, startPoint y: 201, endPoint x: 40, endPoint y: 209, distance: 7.8
click at [39, 203] on div "Requerente * Profissional de Saúde Profissional de Saúde Paciente Nenhum result…" at bounding box center [36, 204] width 51 height 26
drag, startPoint x: 42, startPoint y: 227, endPoint x: 44, endPoint y: 233, distance: 7.2
click at [43, 230] on span "Profissional de Saúde" at bounding box center [51, 225] width 79 height 16
click at [45, 235] on div "Por favor, selecione a Unidade de Atendimento primeiro Nenhum resultado encontr…" at bounding box center [92, 242] width 162 height 14
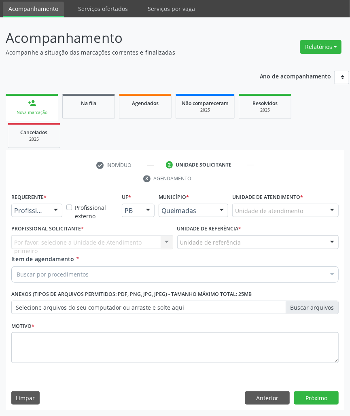
click at [45, 223] on label "Profissional Solicitante *" at bounding box center [47, 229] width 72 height 13
drag, startPoint x: 45, startPoint y: 214, endPoint x: 43, endPoint y: 227, distance: 12.6
click at [44, 217] on div "Profissional de Saúde Profissional de Saúde Paciente Nenhum resultado encontrad…" at bounding box center [36, 211] width 51 height 14
click at [43, 235] on span "Paciente" at bounding box center [51, 241] width 79 height 16
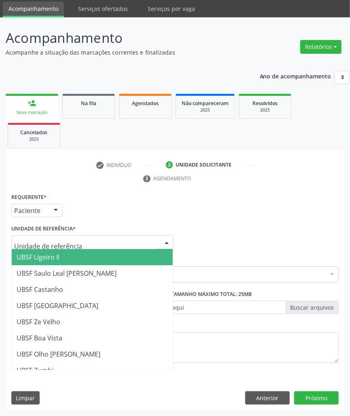
click at [74, 254] on span "UBSF Ligeiro II" at bounding box center [92, 257] width 161 height 16
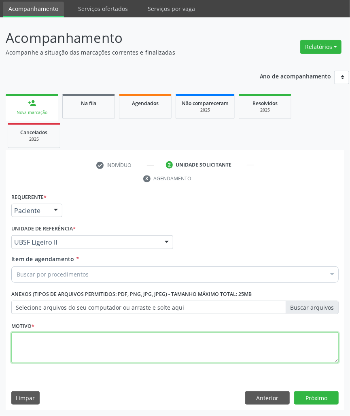
click at [83, 336] on textarea at bounding box center [174, 348] width 327 height 31
paste textarea "OFTALMOLOGISTA"
type textarea "OFTALMOLOGISTA"
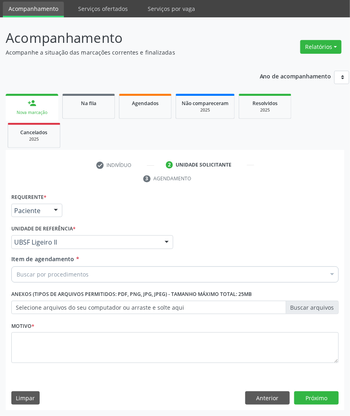
click at [69, 269] on div "Buscar por procedimentos" at bounding box center [174, 275] width 327 height 16
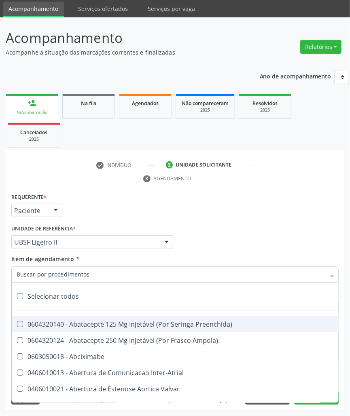
paste input "OFTALMOLOGISTA"
type input "OFTALMOLOGISTA"
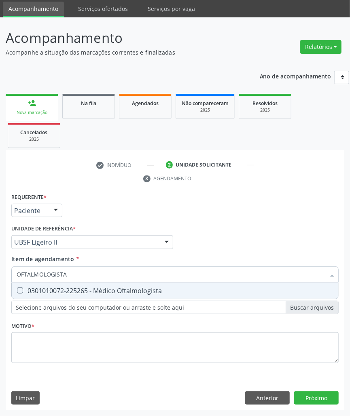
click at [72, 297] on span "0301010072-225265 - Médico Oftalmologista" at bounding box center [175, 291] width 327 height 16
checkbox Oftalmologista "true"
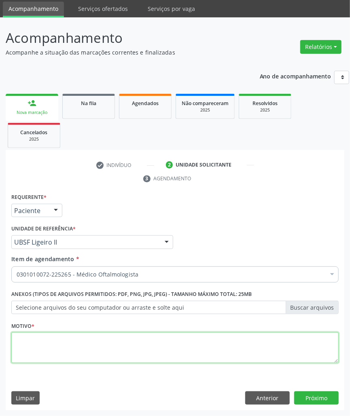
click at [82, 349] on textarea at bounding box center [174, 348] width 327 height 31
paste textarea "1ª CONSULTA (08/2025) ROTINA"
type textarea "1ª CONSULTA (08/2025) ROTINA"
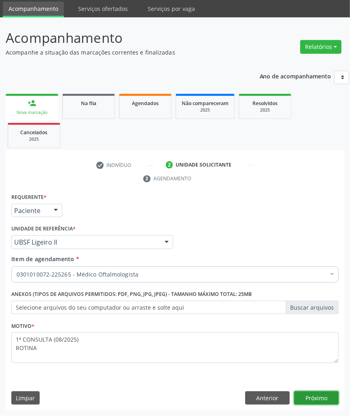
click at [329, 395] on button "Próximo" at bounding box center [316, 399] width 45 height 14
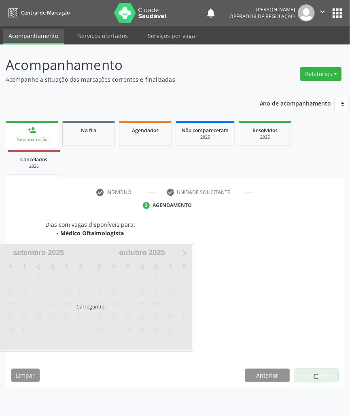
scroll to position [0, 0]
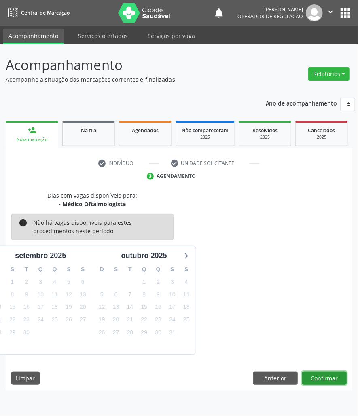
click at [324, 380] on button "Confirmar" at bounding box center [324, 379] width 45 height 14
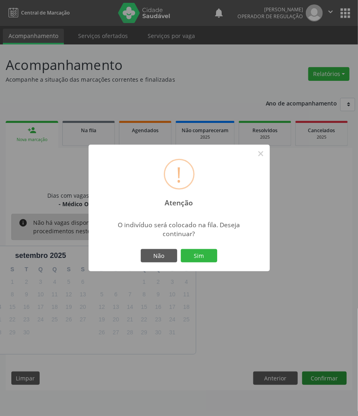
click at [181, 249] on button "Sim" at bounding box center [199, 256] width 36 height 14
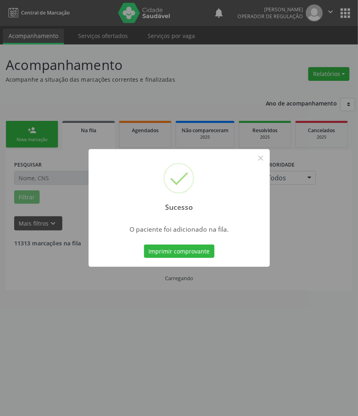
click at [303, 334] on div "Sucesso × O paciente foi adicionado na fila. Imprimir comprovante Cancel" at bounding box center [179, 208] width 358 height 416
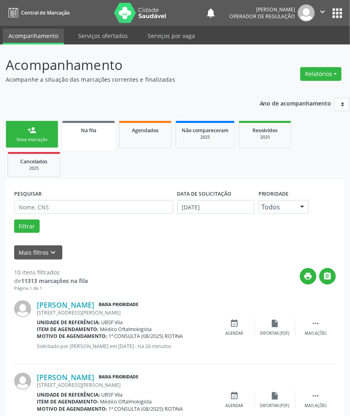
click at [25, 127] on link "person_add Nova marcação" at bounding box center [32, 134] width 53 height 27
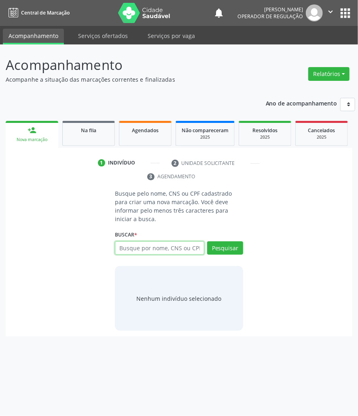
click at [146, 242] on input "text" at bounding box center [159, 249] width 89 height 14
drag, startPoint x: 146, startPoint y: 242, endPoint x: 88, endPoint y: 244, distance: 57.9
click at [88, 244] on div "Busque pelo nome, CNS ou CPF cadastrado para criar uma nova marcação. Você deve…" at bounding box center [178, 260] width 335 height 142
type input "14506680464"
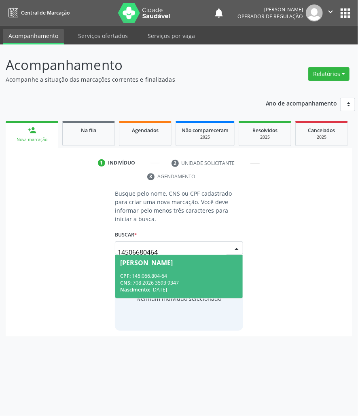
click at [142, 261] on span "[PERSON_NAME] CPF: 145.066.804-64 CNS: 708 2026 3593 9347 Nascimento: [DATE]" at bounding box center [178, 276] width 127 height 43
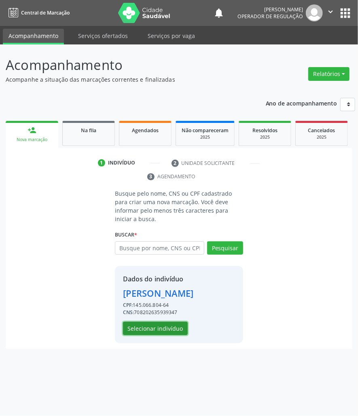
click at [159, 327] on button "Selecionar indivíduo" at bounding box center [155, 329] width 65 height 14
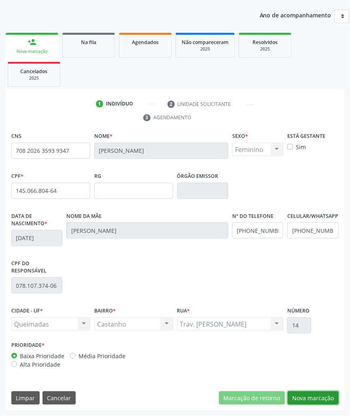
drag, startPoint x: 301, startPoint y: 397, endPoint x: 230, endPoint y: 345, distance: 88.1
click at [302, 396] on button "Nova marcação" at bounding box center [313, 399] width 51 height 14
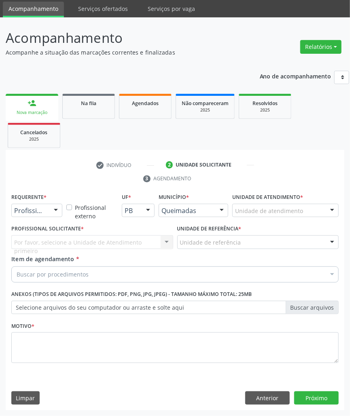
scroll to position [28, 0]
drag, startPoint x: 44, startPoint y: 209, endPoint x: 40, endPoint y: 225, distance: 16.6
click at [38, 244] on span "Paciente" at bounding box center [30, 241] width 26 height 9
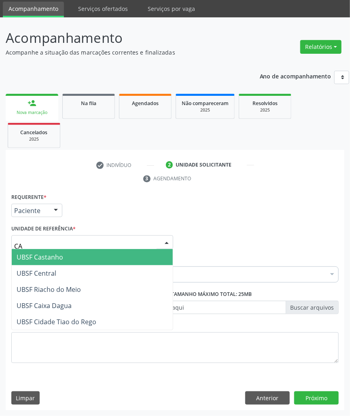
type input "CAS"
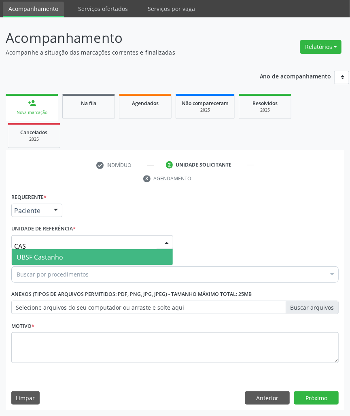
click at [55, 250] on span "UBSF Castanho" at bounding box center [92, 257] width 161 height 16
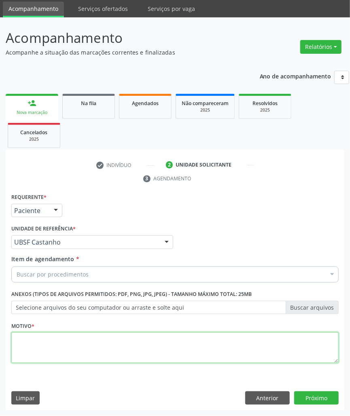
click at [62, 354] on textarea at bounding box center [174, 348] width 327 height 31
paste textarea "1ª CONSULTA (08/2025) ROTINA"
type textarea "1ª CONSULTA (08/2025) ROTINA"
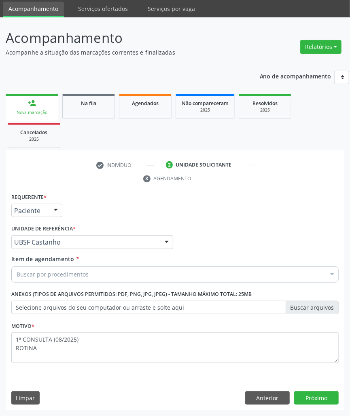
paste input "OFTALMOLOGISTA"
type input "OFTALMOLOGISTA"
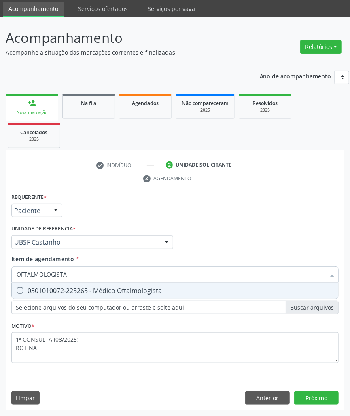
drag, startPoint x: 67, startPoint y: 291, endPoint x: 43, endPoint y: 287, distance: 24.2
click at [60, 290] on div "0301010072-225265 - Médico Oftalmologista" at bounding box center [175, 291] width 317 height 6
checkbox Oftalmologista "true"
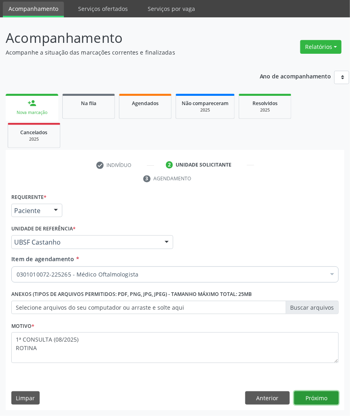
drag, startPoint x: 331, startPoint y: 400, endPoint x: 327, endPoint y: 397, distance: 4.3
click at [330, 400] on button "Próximo" at bounding box center [316, 399] width 45 height 14
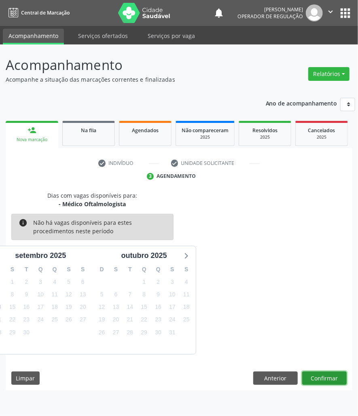
click at [320, 372] on button "Confirmar" at bounding box center [324, 379] width 45 height 14
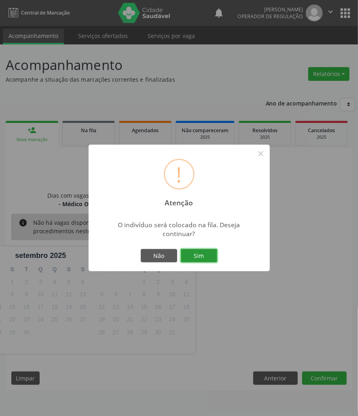
drag, startPoint x: 209, startPoint y: 259, endPoint x: 177, endPoint y: 259, distance: 32.4
click at [209, 259] on button "Sim" at bounding box center [199, 256] width 36 height 14
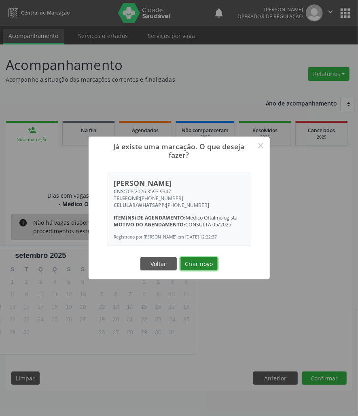
click at [206, 267] on button "Criar novo" at bounding box center [198, 264] width 37 height 14
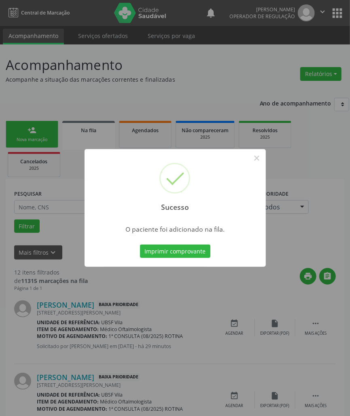
drag, startPoint x: 202, startPoint y: 271, endPoint x: 94, endPoint y: 183, distance: 139.5
click at [201, 269] on div "Sucesso × O paciente foi adicionado na fila. Imprimir comprovante Cancel" at bounding box center [175, 208] width 350 height 416
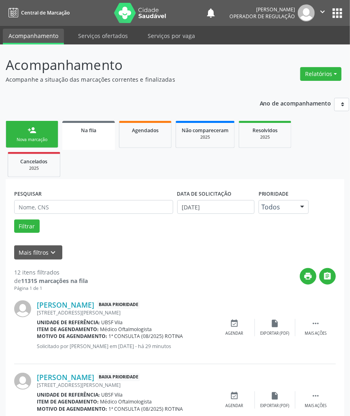
click at [24, 129] on link "person_add Nova marcação" at bounding box center [32, 134] width 53 height 27
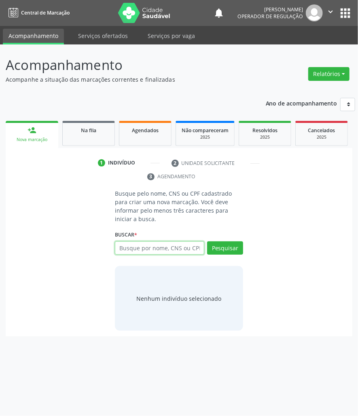
click at [146, 242] on input "text" at bounding box center [159, 249] width 89 height 14
type input "14963238403"
drag, startPoint x: 150, startPoint y: 241, endPoint x: 148, endPoint y: 252, distance: 10.7
click at [118, 244] on input "14963238403" at bounding box center [118, 252] width 0 height 16
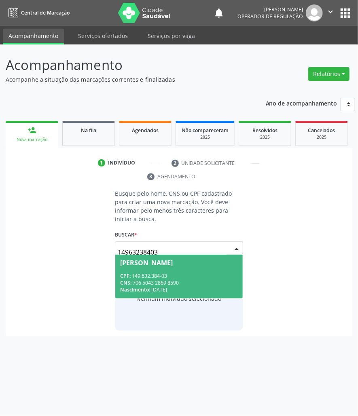
drag, startPoint x: 148, startPoint y: 265, endPoint x: 11, endPoint y: 265, distance: 137.2
click at [147, 273] on div "CPF: 149.632.384-03" at bounding box center [179, 276] width 118 height 7
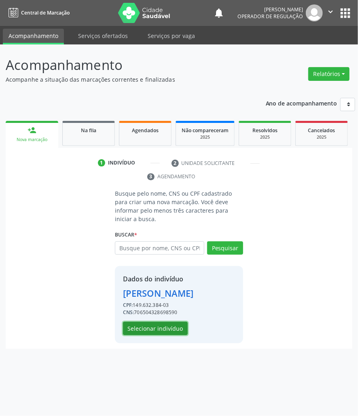
click at [160, 335] on button "Selecionar indivíduo" at bounding box center [155, 329] width 65 height 14
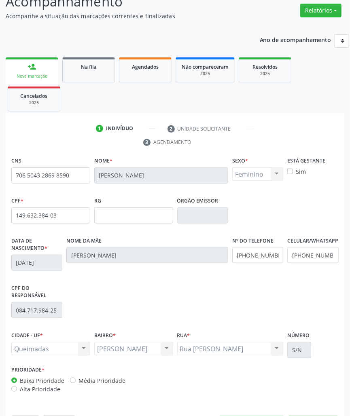
scroll to position [89, 0]
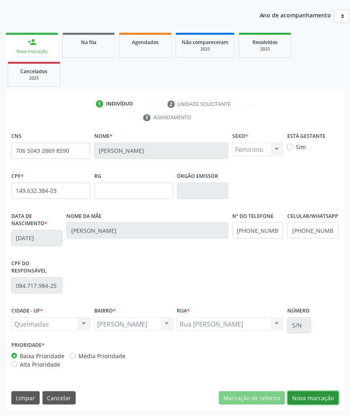
drag, startPoint x: 311, startPoint y: 392, endPoint x: 171, endPoint y: 339, distance: 149.7
click at [307, 389] on div "CNS 706 5043 2869 8590 [GEOGRAPHIC_DATA] * [PERSON_NAME] * Feminino Masculino F…" at bounding box center [175, 270] width 339 height 281
click at [307, 404] on button "Nova marcação" at bounding box center [313, 399] width 51 height 14
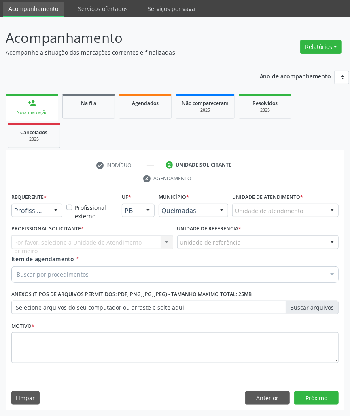
scroll to position [28, 0]
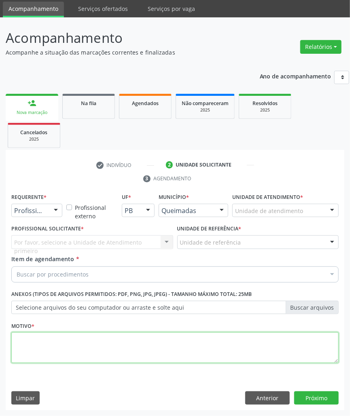
paste textarea "1ª CONSULTA (08/2025) ROTINA"
click at [157, 348] on textarea at bounding box center [174, 348] width 327 height 31
type textarea "1ª CONSULTA (08/2025) ROTINA"
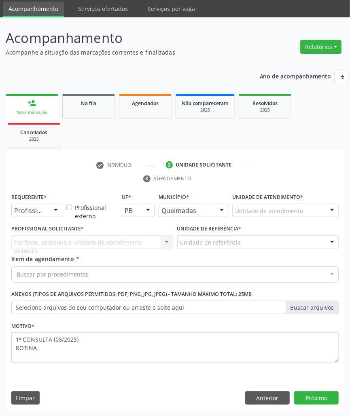
drag, startPoint x: 45, startPoint y: 208, endPoint x: 38, endPoint y: 230, distance: 23.2
click at [37, 235] on span "Paciente" at bounding box center [51, 241] width 79 height 16
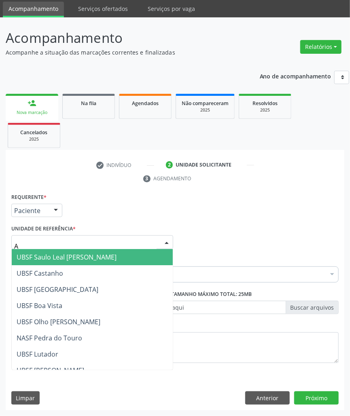
type input "AN"
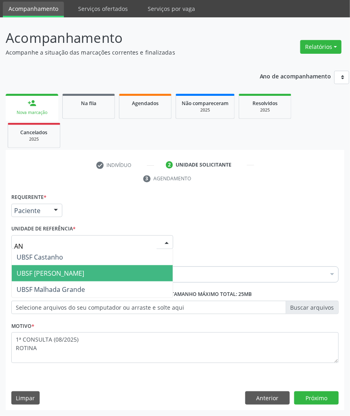
drag, startPoint x: 48, startPoint y: 270, endPoint x: 13, endPoint y: 245, distance: 43.1
click at [47, 270] on span "UBSF [PERSON_NAME]" at bounding box center [51, 273] width 68 height 9
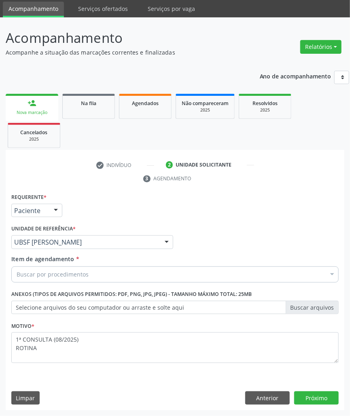
click at [49, 269] on div "Buscar por procedimentos" at bounding box center [174, 275] width 327 height 16
paste input "OFTALMOLOGISTA"
type input "OFTALMOLOGISTA"
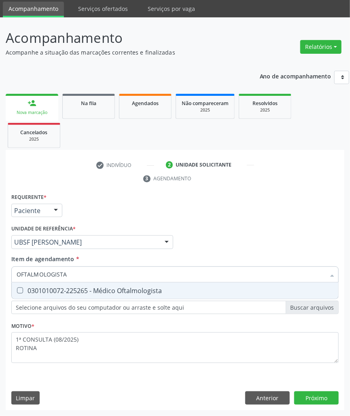
drag, startPoint x: 52, startPoint y: 290, endPoint x: 47, endPoint y: 290, distance: 4.9
click at [52, 290] on div "0301010072-225265 - Médico Oftalmologista" at bounding box center [175, 291] width 317 height 6
checkbox Oftalmologista "true"
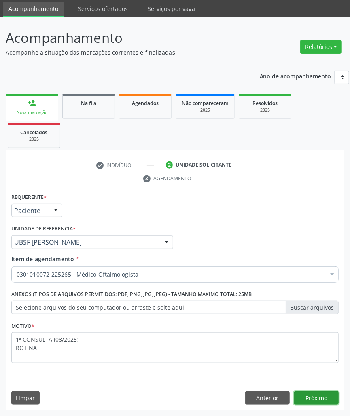
drag, startPoint x: 312, startPoint y: 403, endPoint x: 117, endPoint y: 381, distance: 195.8
click at [312, 403] on button "Próximo" at bounding box center [316, 399] width 45 height 14
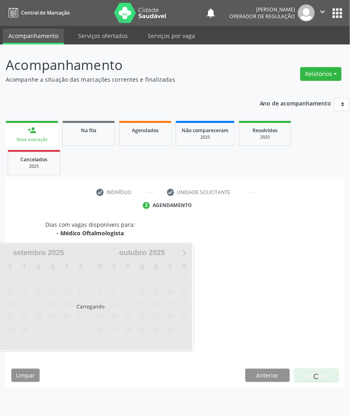
scroll to position [0, 0]
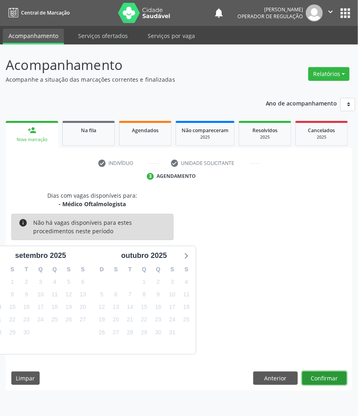
click at [331, 382] on button "Confirmar" at bounding box center [324, 379] width 45 height 14
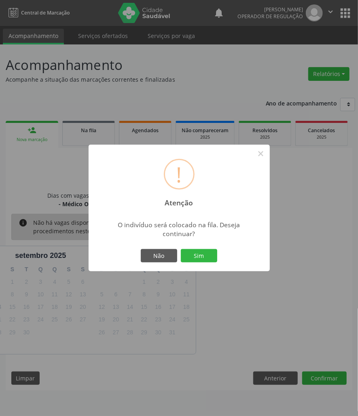
click at [181, 249] on button "Sim" at bounding box center [199, 256] width 36 height 14
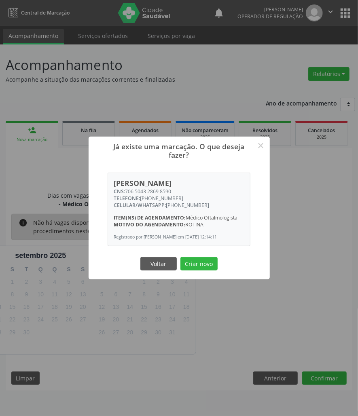
drag, startPoint x: 176, startPoint y: 187, endPoint x: 127, endPoint y: 188, distance: 48.6
click at [127, 188] on div "CNS: 706 5043 2869 8590" at bounding box center [179, 191] width 131 height 7
copy div "706 5043 2869 8590"
click at [199, 262] on button "Criar novo" at bounding box center [198, 264] width 37 height 14
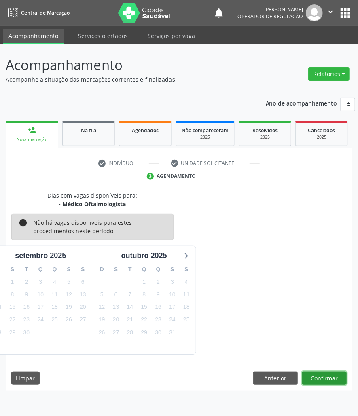
click at [338, 374] on button "Confirmar" at bounding box center [324, 379] width 45 height 14
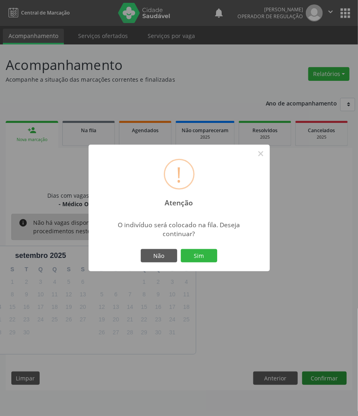
click at [181, 249] on button "Sim" at bounding box center [199, 256] width 36 height 14
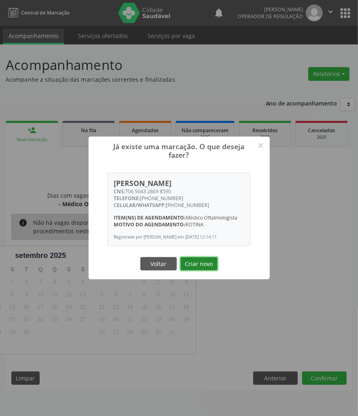
click at [195, 266] on button "Criar novo" at bounding box center [198, 264] width 37 height 14
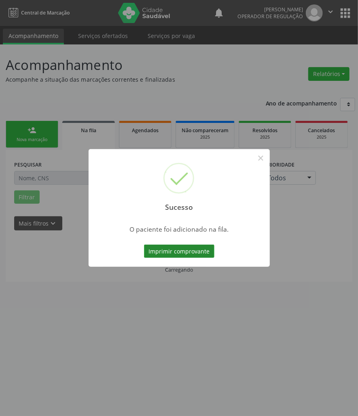
click at [176, 254] on button "Imprimir comprovante" at bounding box center [179, 252] width 70 height 14
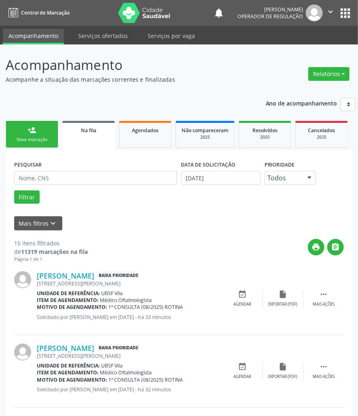
click at [41, 122] on link "person_add Nova marcação" at bounding box center [32, 134] width 53 height 27
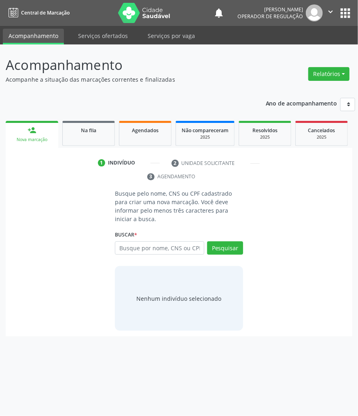
click at [168, 248] on div "Busque por nome, CNS ou CPF Nenhum resultado encontrado para: " " Digite nome, …" at bounding box center [179, 251] width 128 height 19
drag, startPoint x: 161, startPoint y: 242, endPoint x: 160, endPoint y: 246, distance: 4.5
click at [161, 244] on input "text" at bounding box center [159, 249] width 89 height 14
type input "700004081962604"
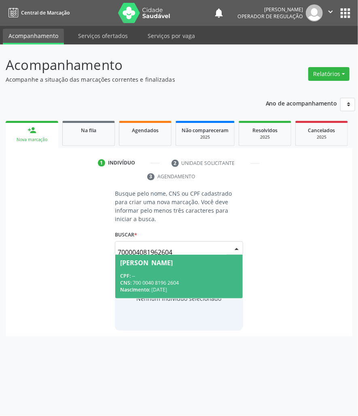
click at [126, 273] on span "CPF:" at bounding box center [125, 276] width 11 height 7
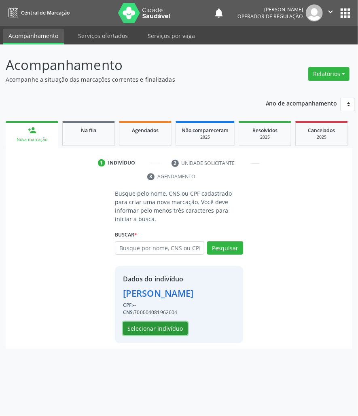
click at [147, 322] on button "Selecionar indivíduo" at bounding box center [155, 329] width 65 height 14
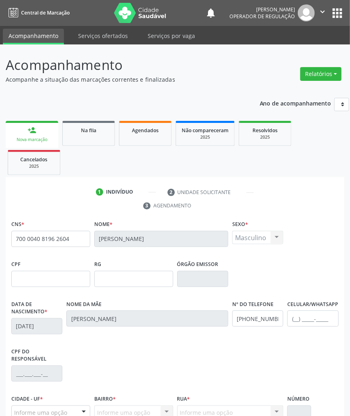
scroll to position [89, 0]
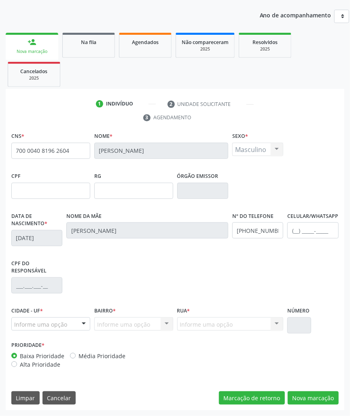
click at [104, 324] on div "Informe uma opção Nenhum resultado encontrado para: " " Nenhuma opção encontrad…" at bounding box center [133, 325] width 79 height 14
click at [76, 327] on div "Informe uma opção" at bounding box center [50, 325] width 79 height 14
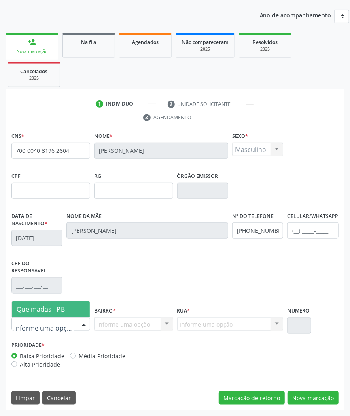
click at [67, 310] on span "Queimadas - PB" at bounding box center [51, 309] width 78 height 16
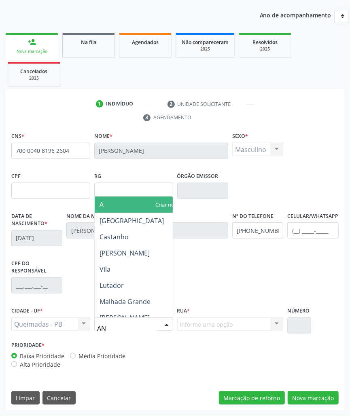
type input "ANI"
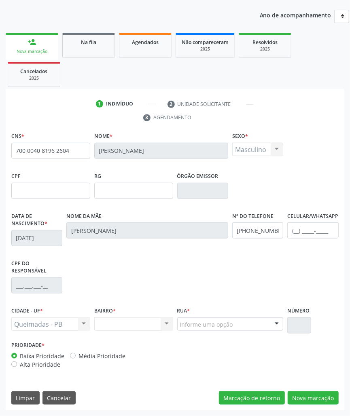
click at [108, 325] on div "Nenhum resultado encontrado para: " " Não há nenhuma opção para ser exibida." at bounding box center [133, 325] width 79 height 14
click at [134, 324] on div "Nenhum resultado encontrado para: " " Não há nenhuma opção para ser exibida." at bounding box center [133, 325] width 79 height 14
click at [169, 324] on div "Nenhum resultado encontrado para: " " Não há nenhuma opção para ser exibida." at bounding box center [133, 325] width 79 height 14
click at [65, 157] on input "700 0040 8196 2604" at bounding box center [50, 151] width 79 height 16
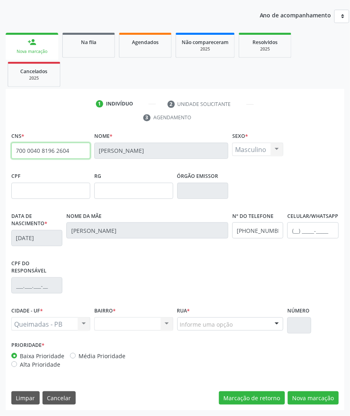
click at [64, 157] on input "700 0040 8196 2604" at bounding box center [50, 151] width 79 height 16
click at [32, 399] on button "Limpar" at bounding box center [25, 399] width 28 height 14
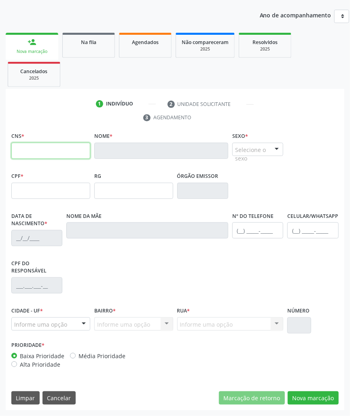
click at [54, 150] on input "text" at bounding box center [50, 151] width 79 height 16
paste input "700 0040 8196 2604"
type input "700 0040 8196 2604"
click at [48, 44] on link "person_add Nova marcação" at bounding box center [32, 46] width 53 height 27
drag, startPoint x: 79, startPoint y: 49, endPoint x: 28, endPoint y: 36, distance: 52.6
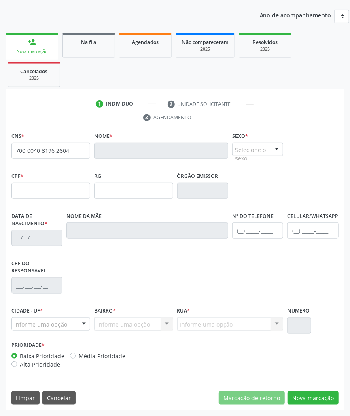
click at [78, 47] on link "Na fila" at bounding box center [88, 45] width 53 height 25
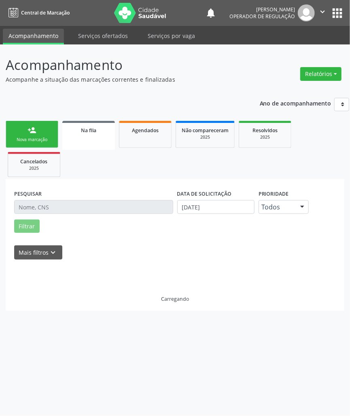
scroll to position [0, 0]
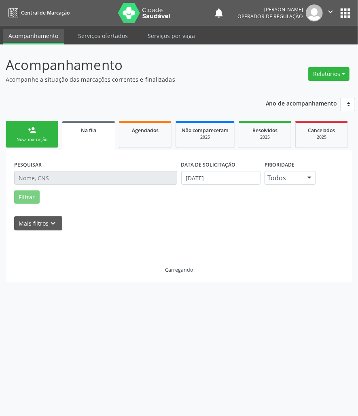
click at [28, 121] on link "person_add Nova marcação" at bounding box center [32, 134] width 53 height 27
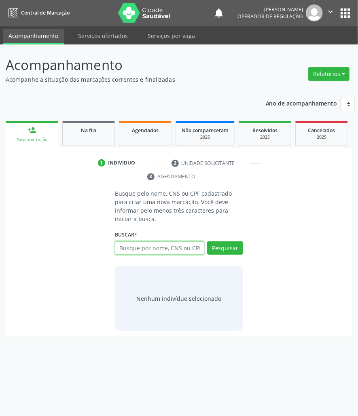
click at [170, 243] on input "text" at bounding box center [159, 249] width 89 height 14
paste input "700 0040 8196 2604"
type input "700 0040 8196 2604"
click at [118, 244] on input "700 0040 8196 2604" at bounding box center [118, 252] width 0 height 16
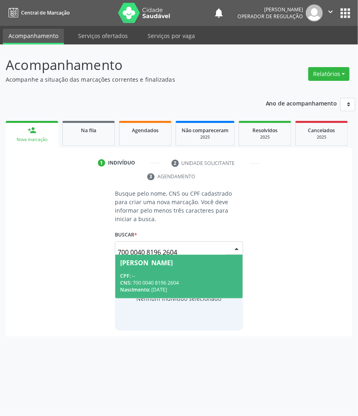
click at [164, 273] on div "CPF: --" at bounding box center [179, 276] width 118 height 7
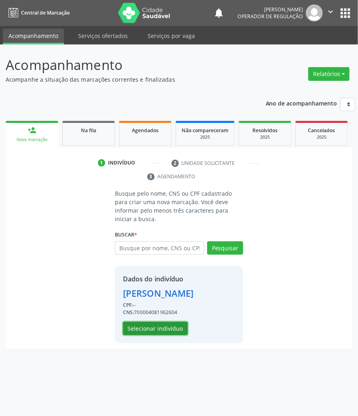
click at [140, 324] on button "Selecionar indivíduo" at bounding box center [155, 329] width 65 height 14
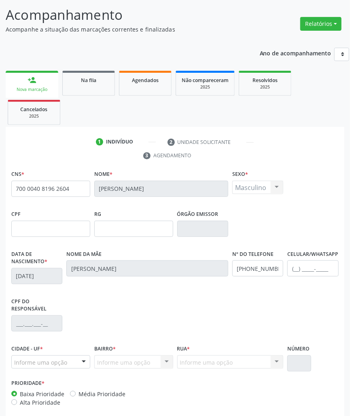
scroll to position [89, 0]
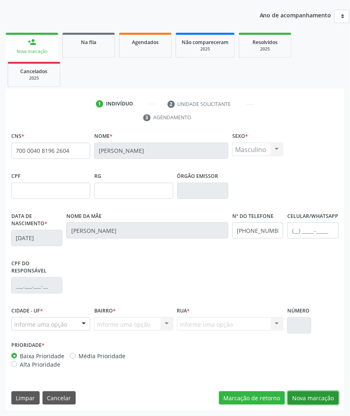
click at [322, 401] on button "Nova marcação" at bounding box center [313, 399] width 51 height 14
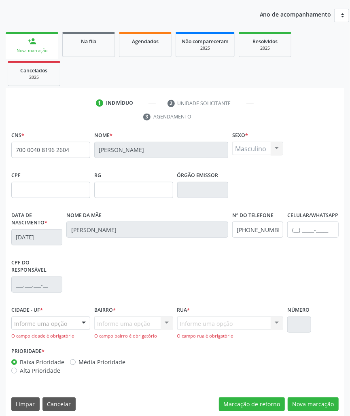
click at [61, 319] on div "Informe uma opção" at bounding box center [50, 324] width 79 height 14
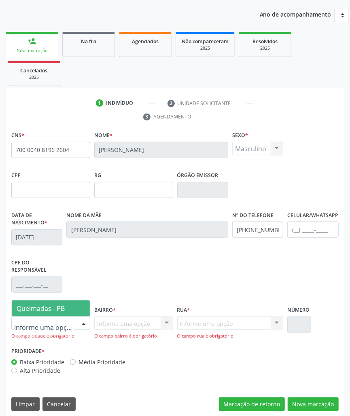
click at [65, 307] on span "Queimadas - PB" at bounding box center [41, 308] width 48 height 9
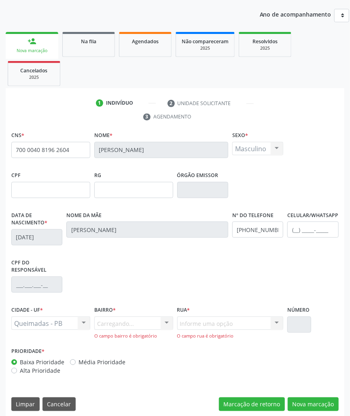
click at [120, 321] on div "Carregando... Nenhum resultado encontrado para: " " Nenhuma opção encontrada. D…" at bounding box center [133, 328] width 79 height 23
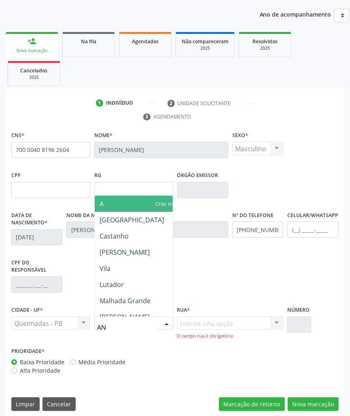
type input "ANI"
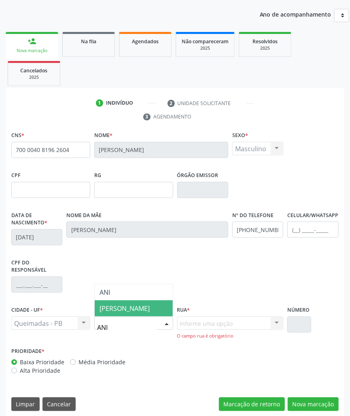
click at [121, 310] on span "[PERSON_NAME]" at bounding box center [125, 308] width 50 height 9
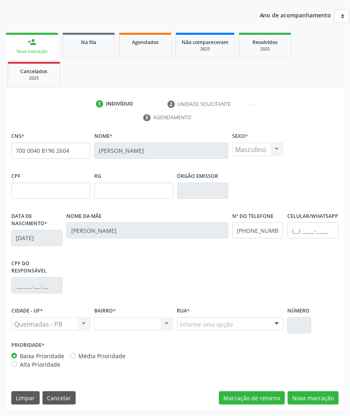
click at [198, 318] on div "Informe uma opção" at bounding box center [230, 325] width 106 height 14
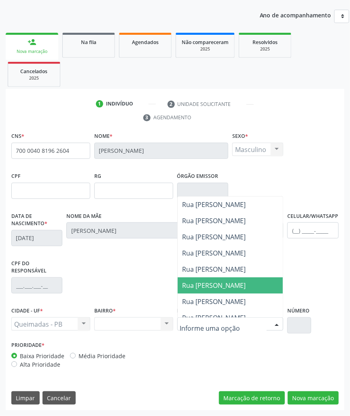
click at [212, 281] on span "Rua [PERSON_NAME]" at bounding box center [214, 285] width 64 height 9
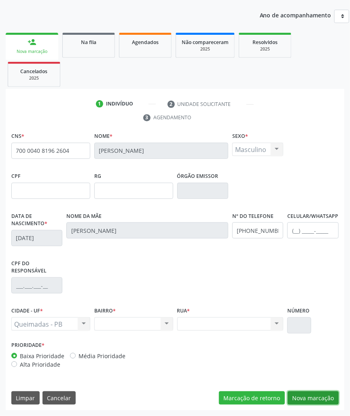
click at [306, 401] on button "Nova marcação" at bounding box center [313, 399] width 51 height 14
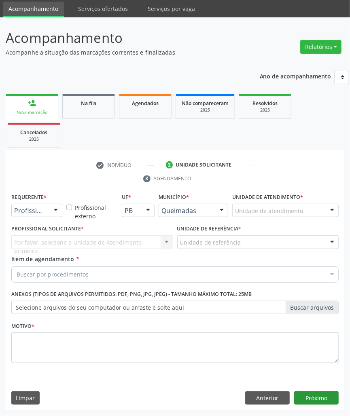
scroll to position [28, 0]
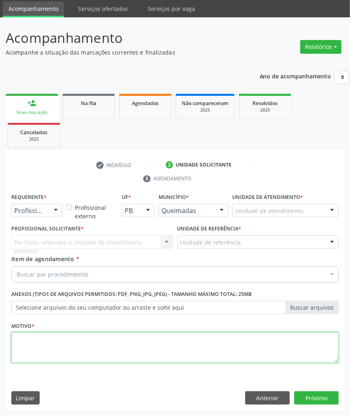
paste textarea "1ª CONSULTA (08/2025) EXAME DE VISTA"
click at [75, 351] on textarea at bounding box center [174, 348] width 327 height 31
type textarea "1ª CONSULTA (08/2025) EXAME DE VISTA"
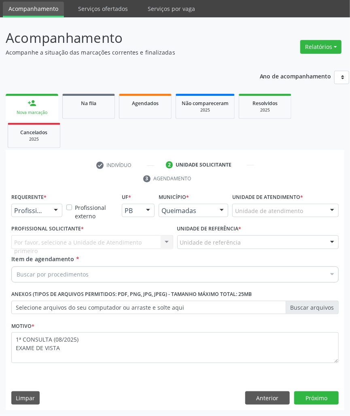
click at [51, 268] on div "Buscar por procedimentos" at bounding box center [174, 275] width 327 height 16
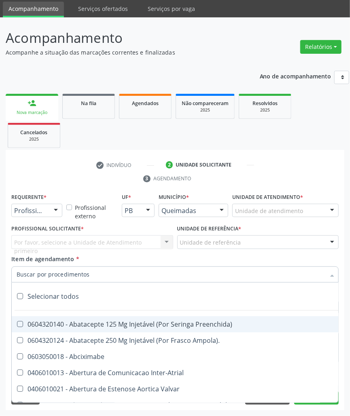
paste input "OFTALMOLOGISTA"
type input "OFTALMOLOGISTA"
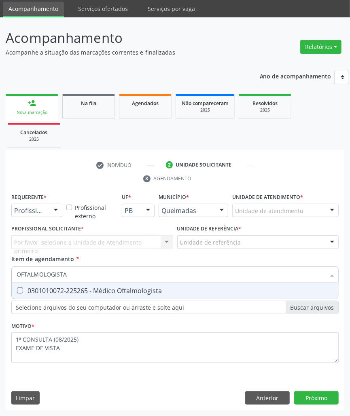
click at [40, 293] on div "0301010072-225265 - Médico Oftalmologista" at bounding box center [175, 291] width 317 height 6
checkbox Oftalmologista "true"
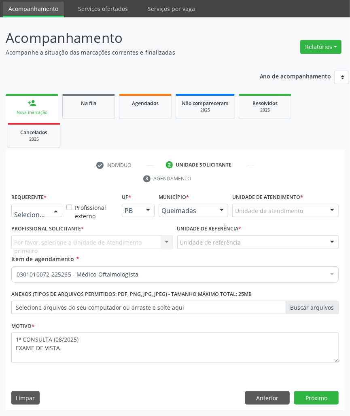
drag, startPoint x: 28, startPoint y: 211, endPoint x: 27, endPoint y: 218, distance: 7.8
click at [26, 240] on span "Paciente" at bounding box center [30, 241] width 26 height 9
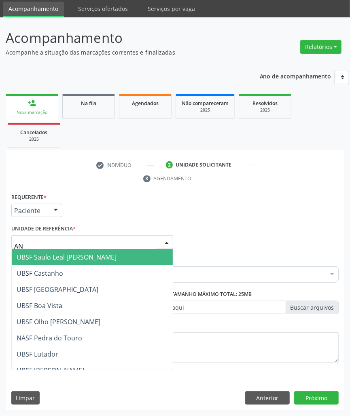
type input "ANI"
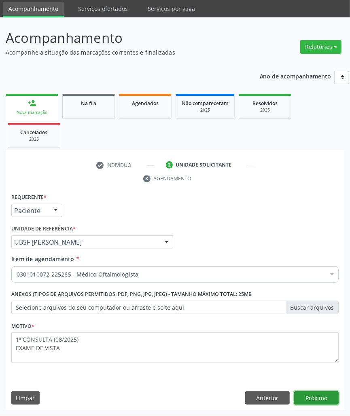
click at [316, 402] on button "Próximo" at bounding box center [316, 399] width 45 height 14
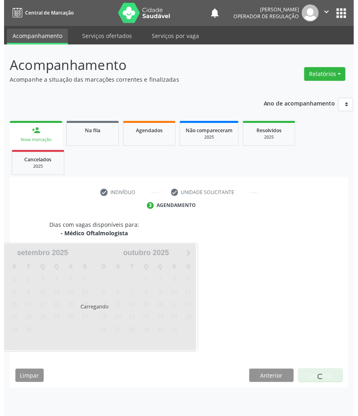
scroll to position [0, 0]
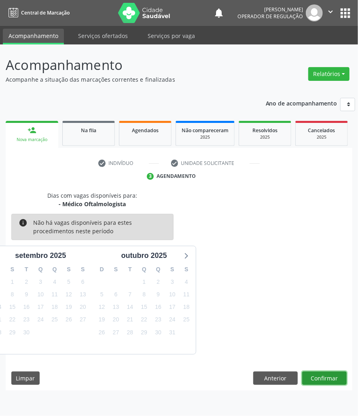
click at [322, 373] on button "Confirmar" at bounding box center [324, 379] width 45 height 14
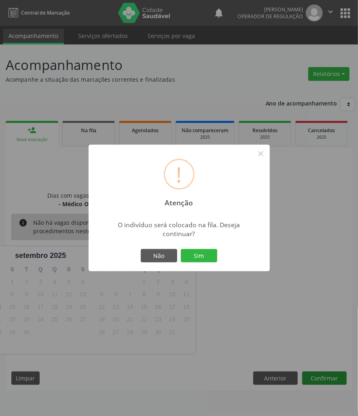
click at [181, 249] on button "Sim" at bounding box center [199, 256] width 36 height 14
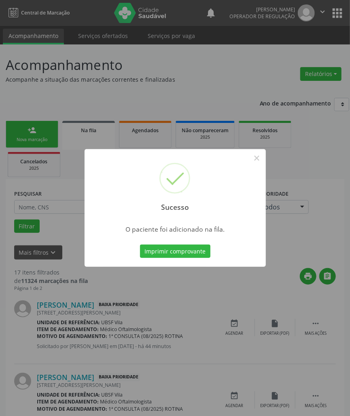
drag, startPoint x: 204, startPoint y: 360, endPoint x: 168, endPoint y: 354, distance: 36.5
click at [203, 360] on div "Sucesso × O paciente foi adicionado na fila. Imprimir comprovante Cancel" at bounding box center [175, 208] width 350 height 416
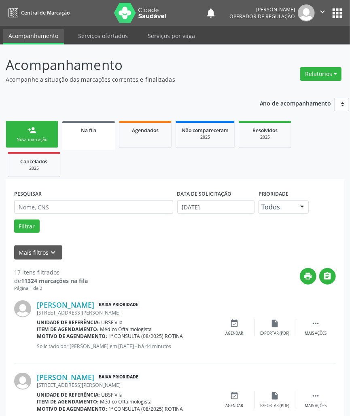
drag, startPoint x: 28, startPoint y: 129, endPoint x: 4, endPoint y: 135, distance: 24.6
click at [26, 129] on link "person_add Nova marcação" at bounding box center [32, 134] width 53 height 27
